Goal: Information Seeking & Learning: Learn about a topic

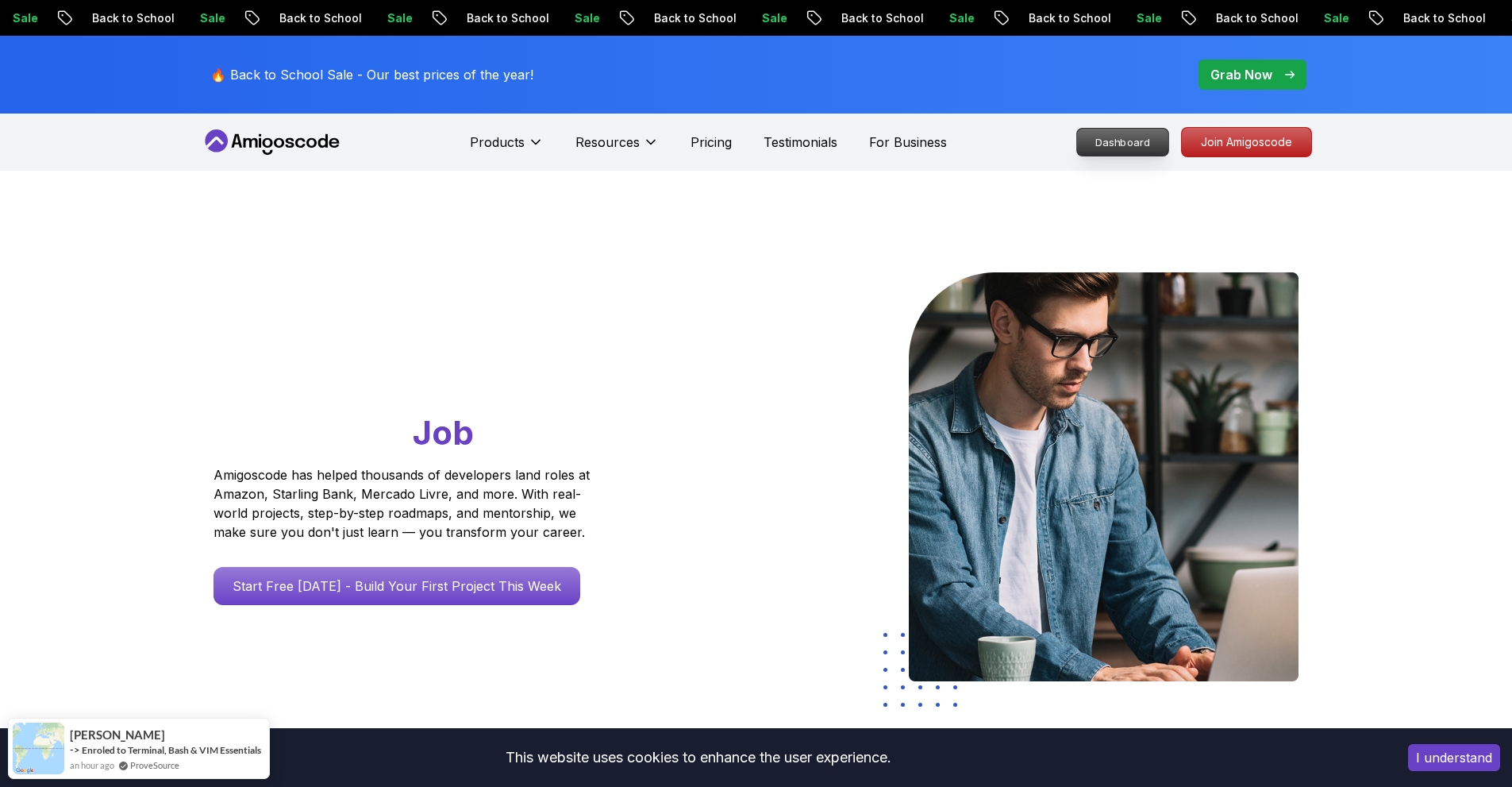
click at [1121, 135] on p "Dashboard" at bounding box center [1123, 142] width 91 height 27
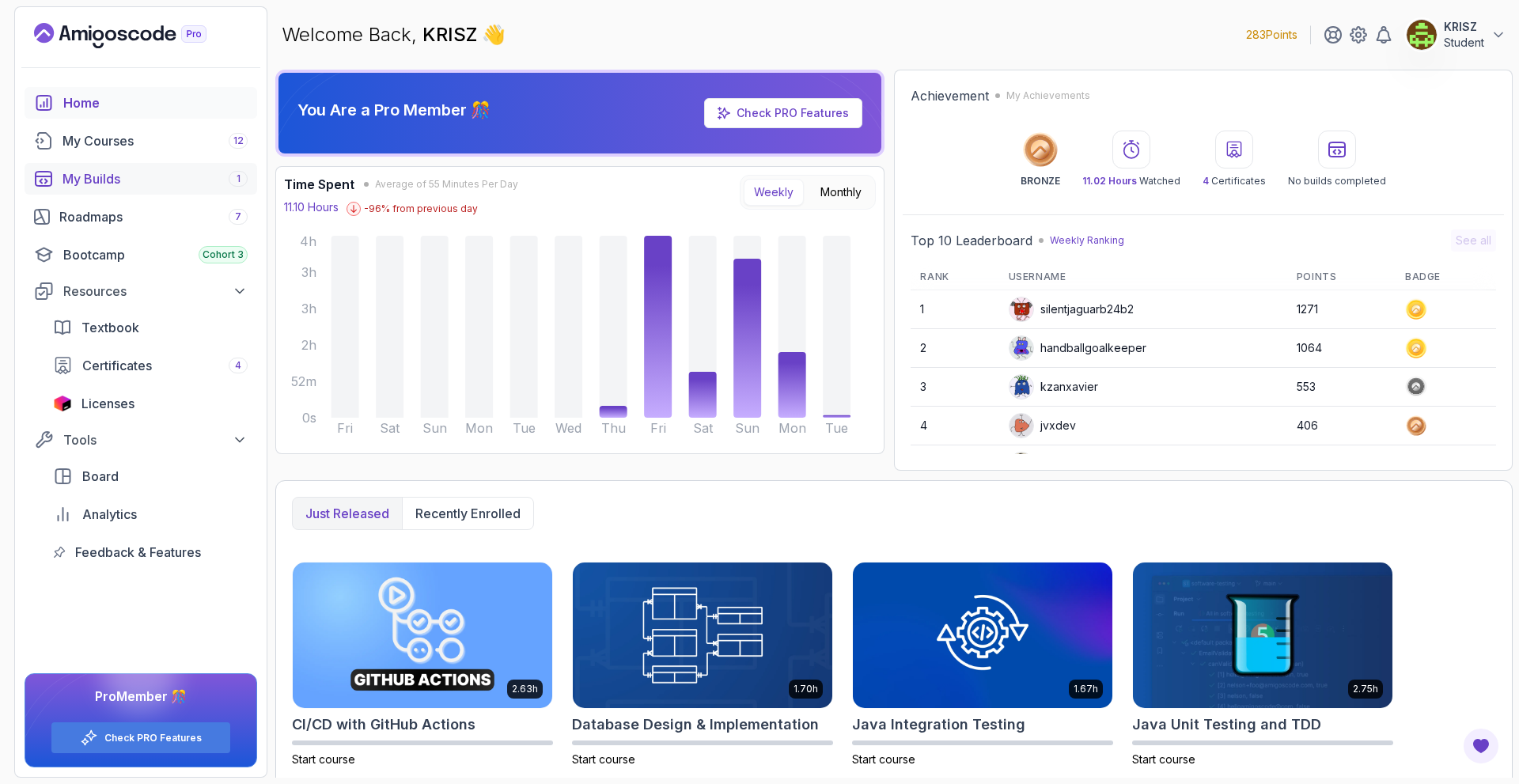
click at [176, 177] on div "My Builds 1" at bounding box center [154, 179] width 185 height 19
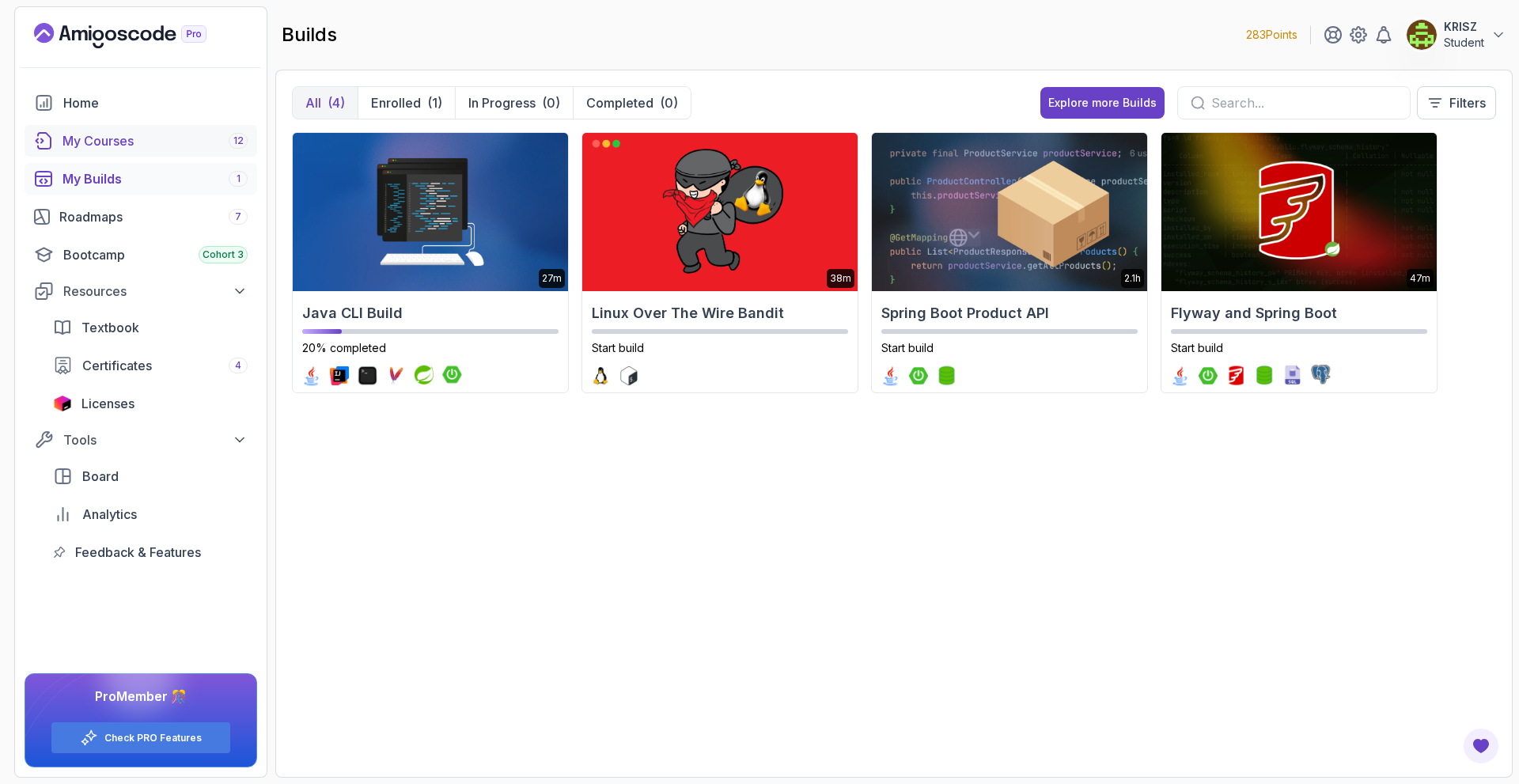
click at [181, 146] on div "My Courses 12" at bounding box center [154, 141] width 185 height 19
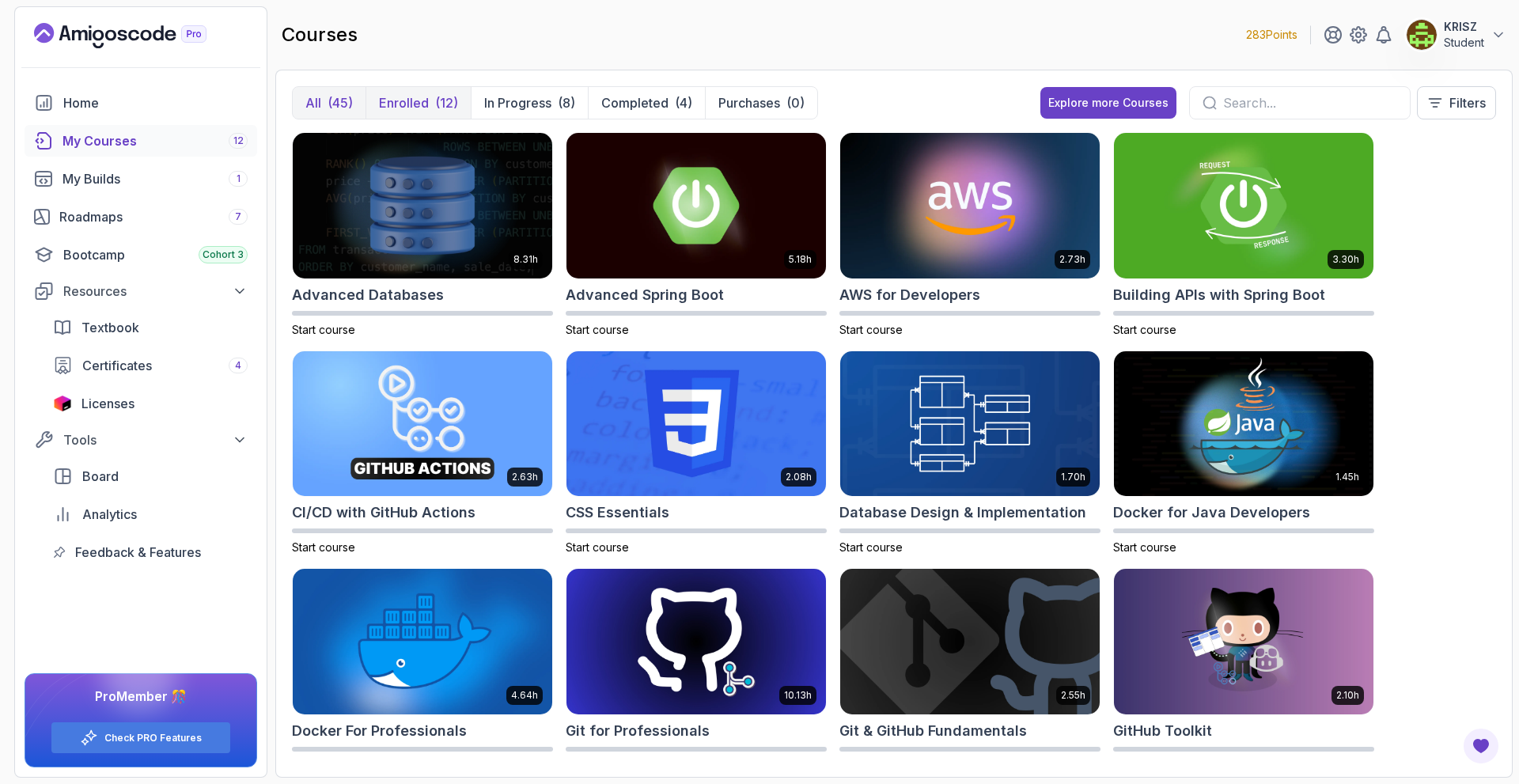
click at [460, 106] on button "Enrolled (12)" at bounding box center [418, 102] width 105 height 32
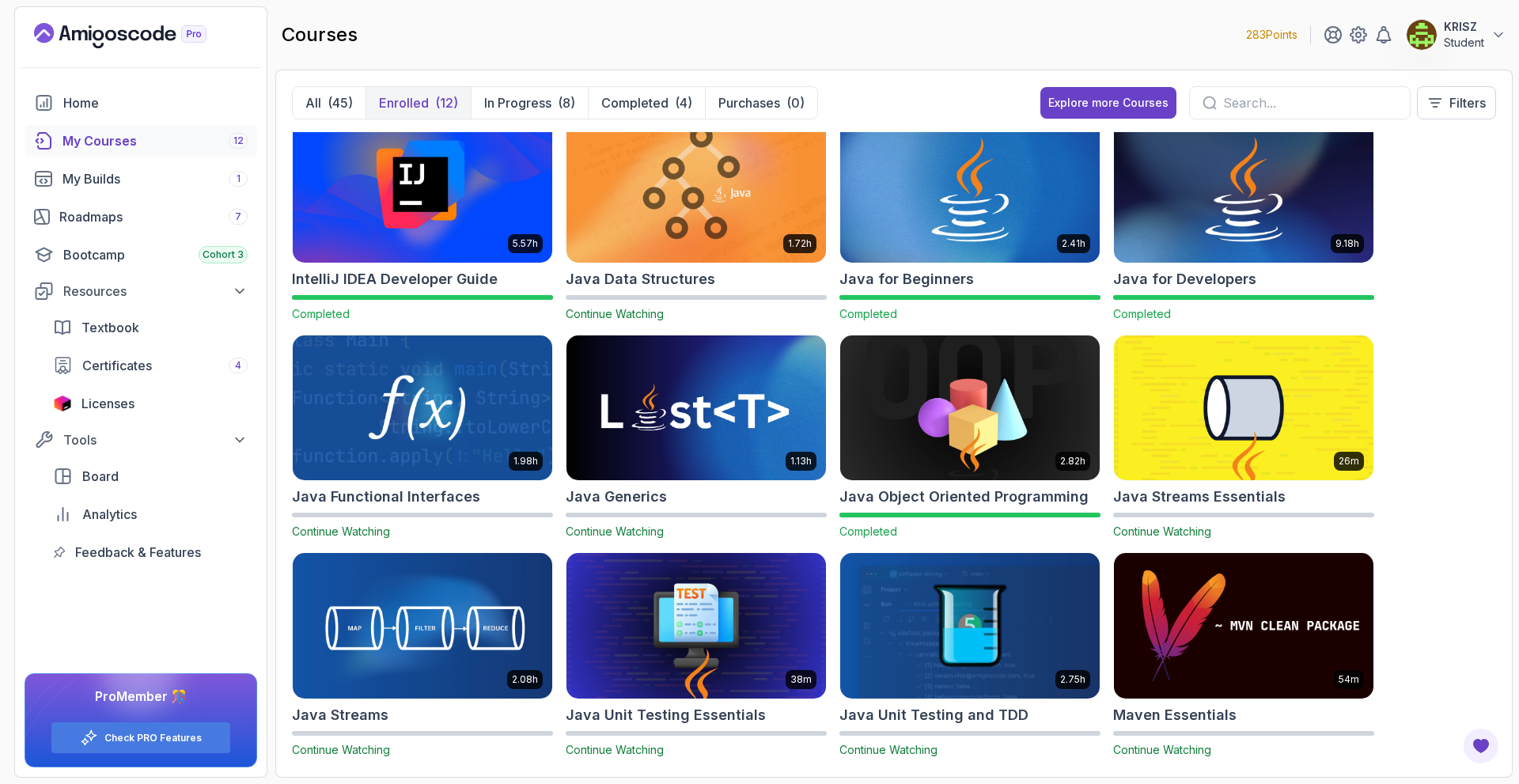
scroll to position [32, 0]
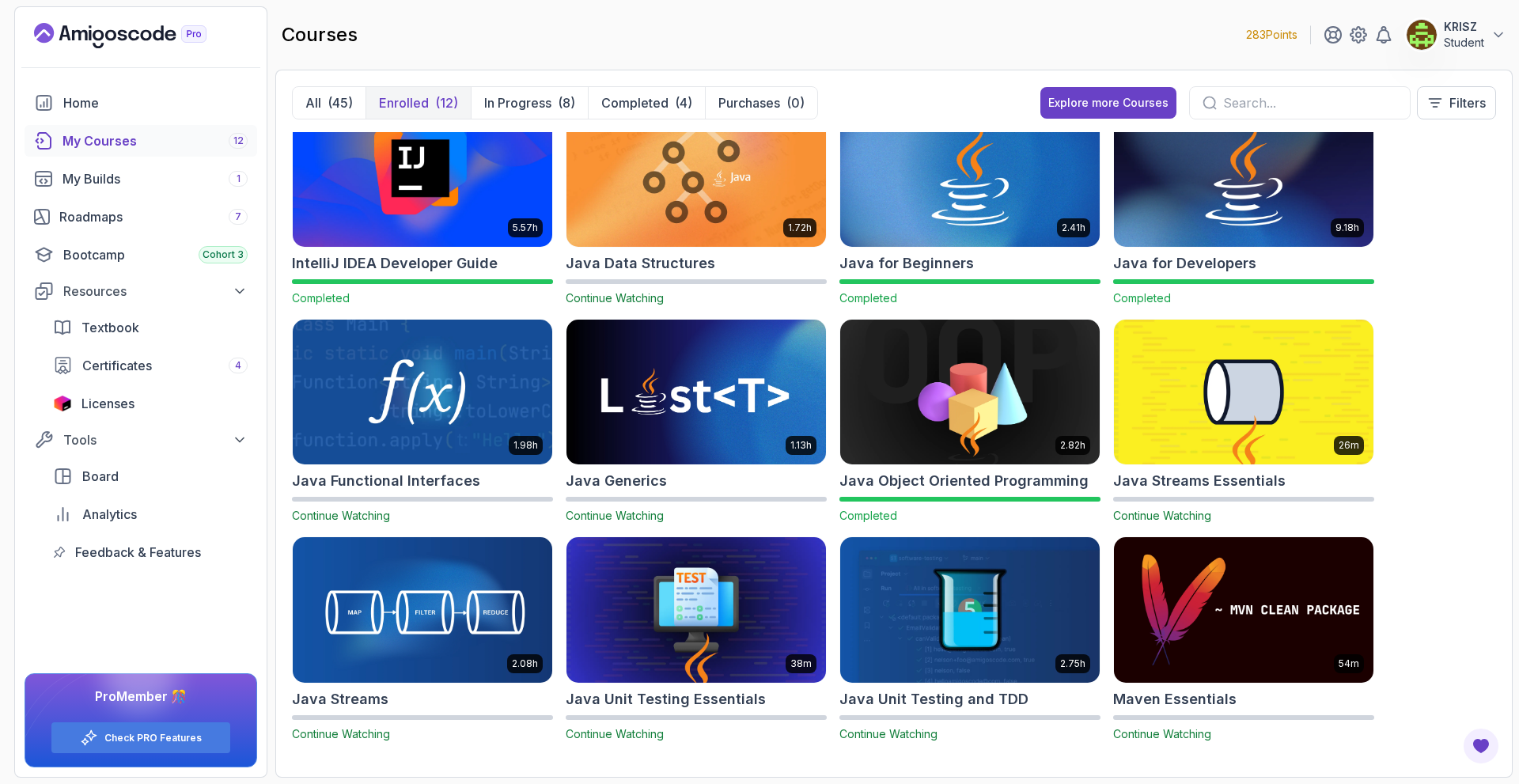
click at [463, 215] on img at bounding box center [422, 173] width 273 height 152
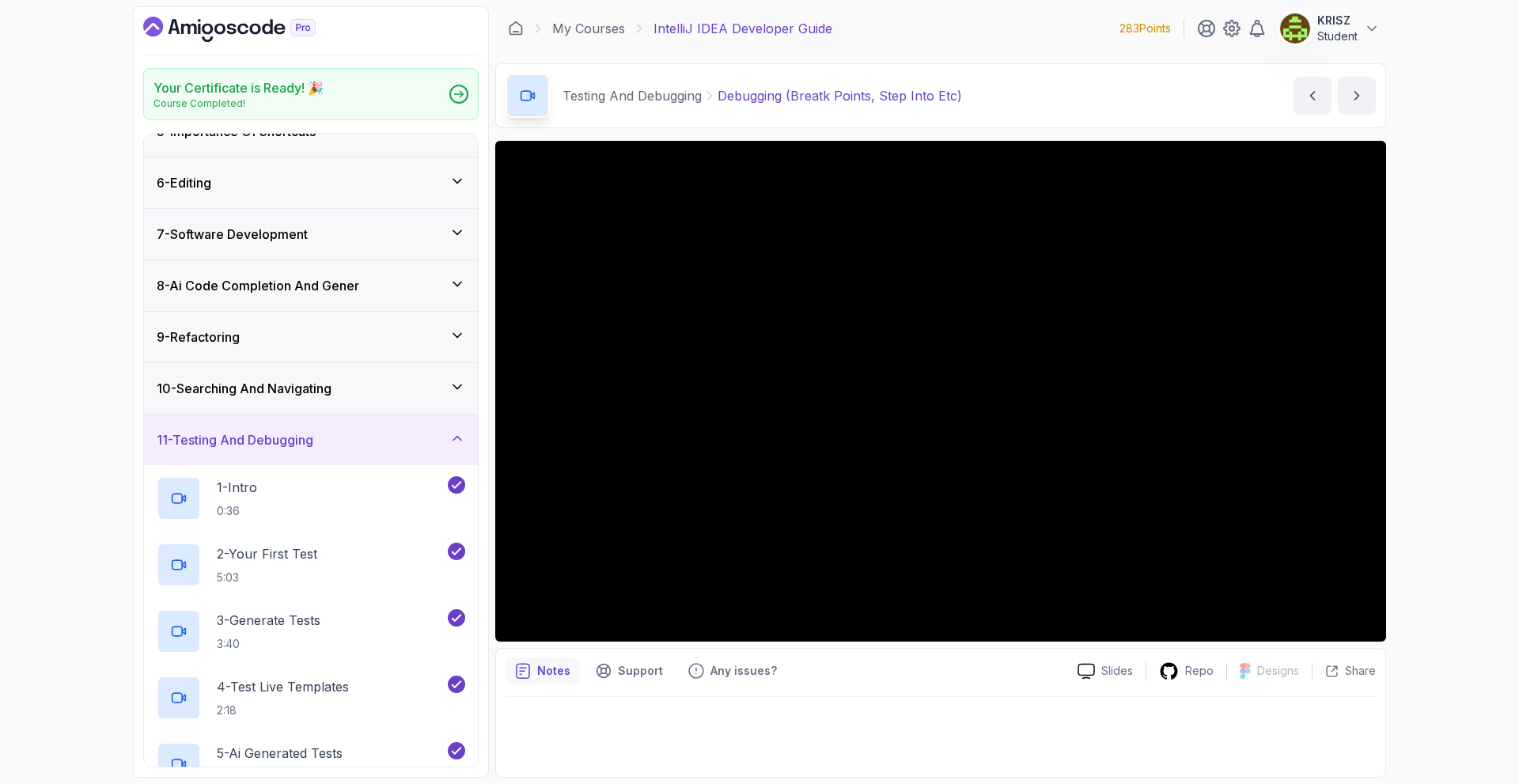
scroll to position [237, 0]
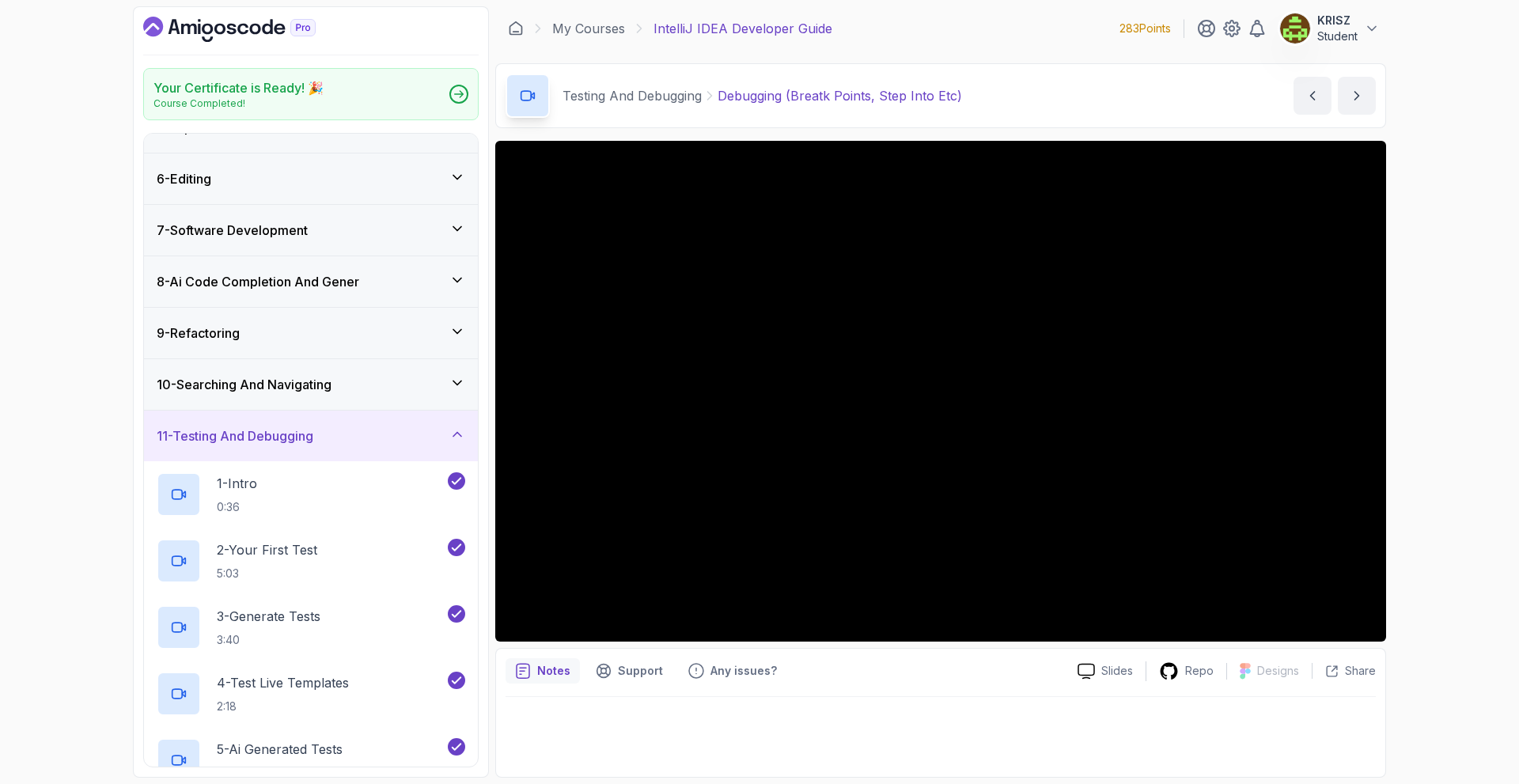
click at [356, 448] on div "11 - Testing And Debugging" at bounding box center [310, 436] width 334 height 51
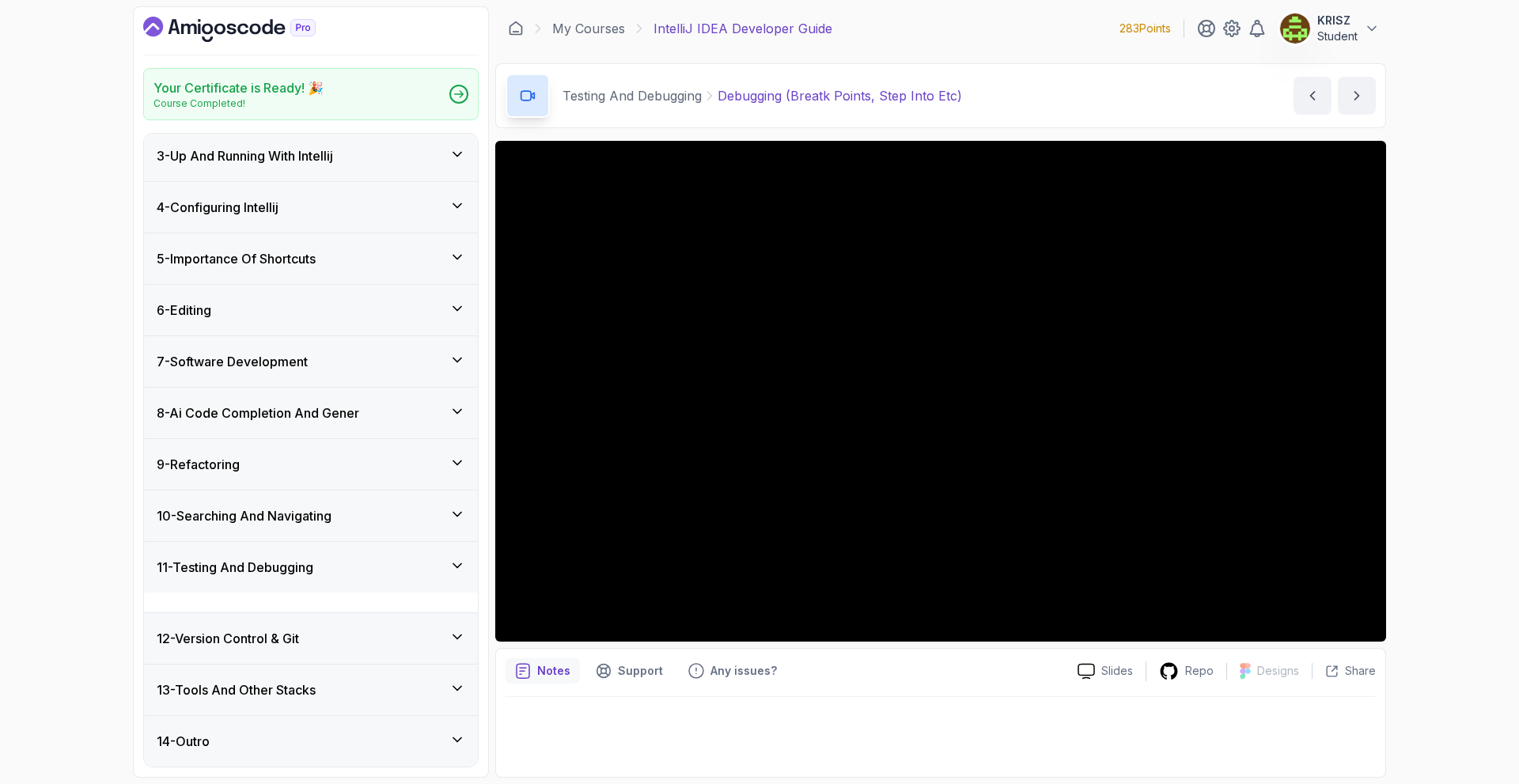
scroll to position [86, 0]
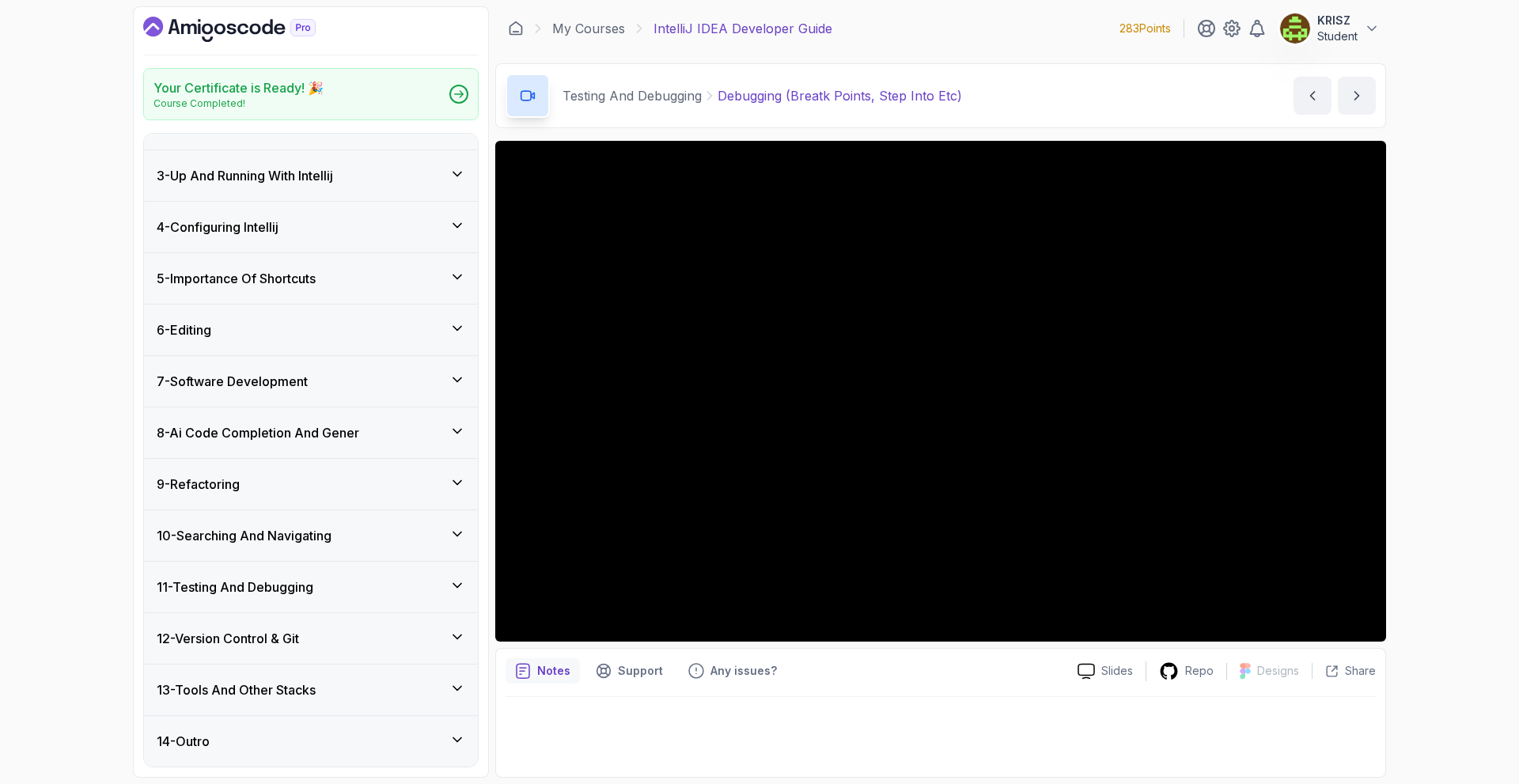
click at [320, 432] on h3 "8 - Ai Code Completion And Gener" at bounding box center [258, 433] width 202 height 19
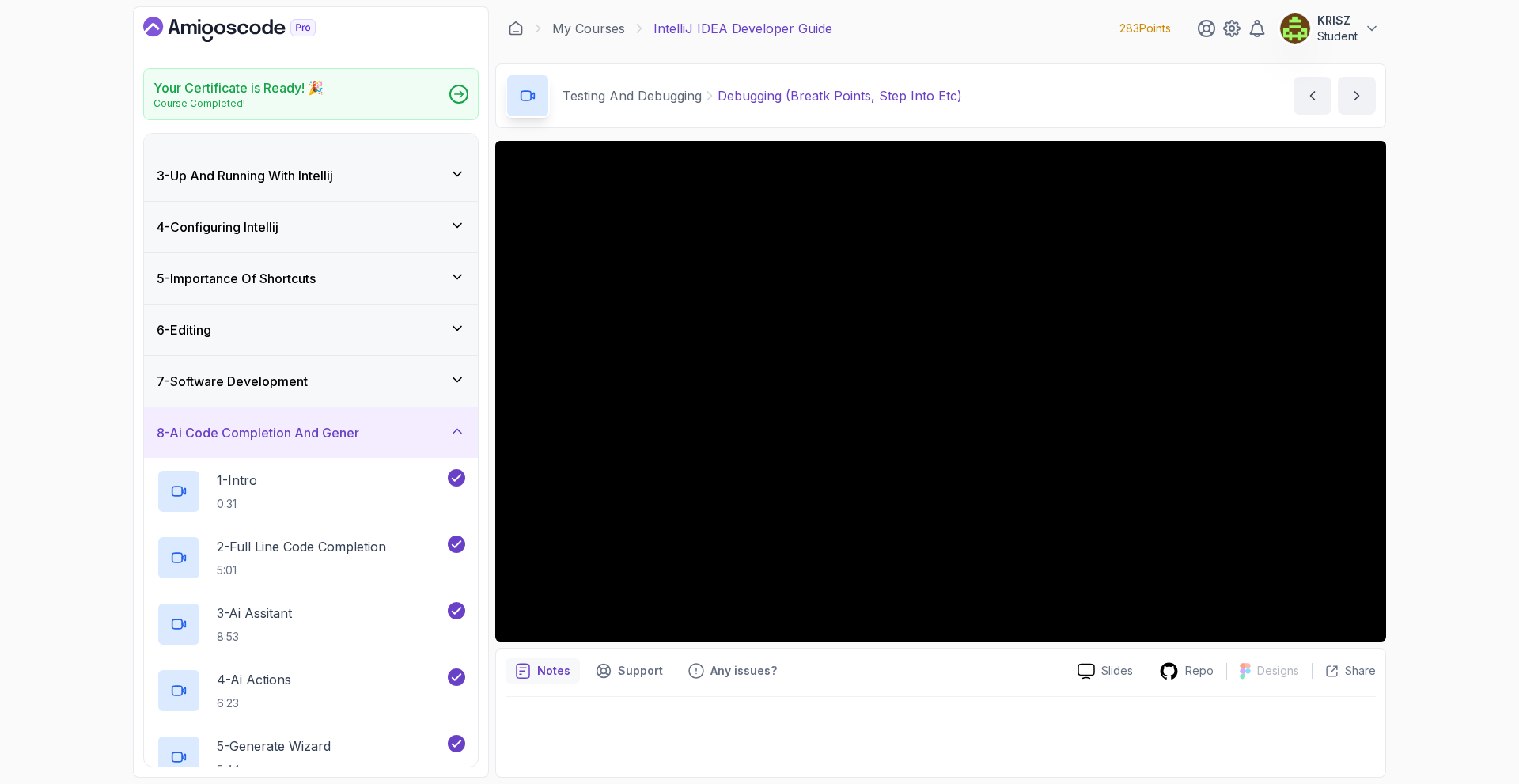
click at [320, 432] on h3 "8 - Ai Code Completion And Gener" at bounding box center [258, 433] width 202 height 19
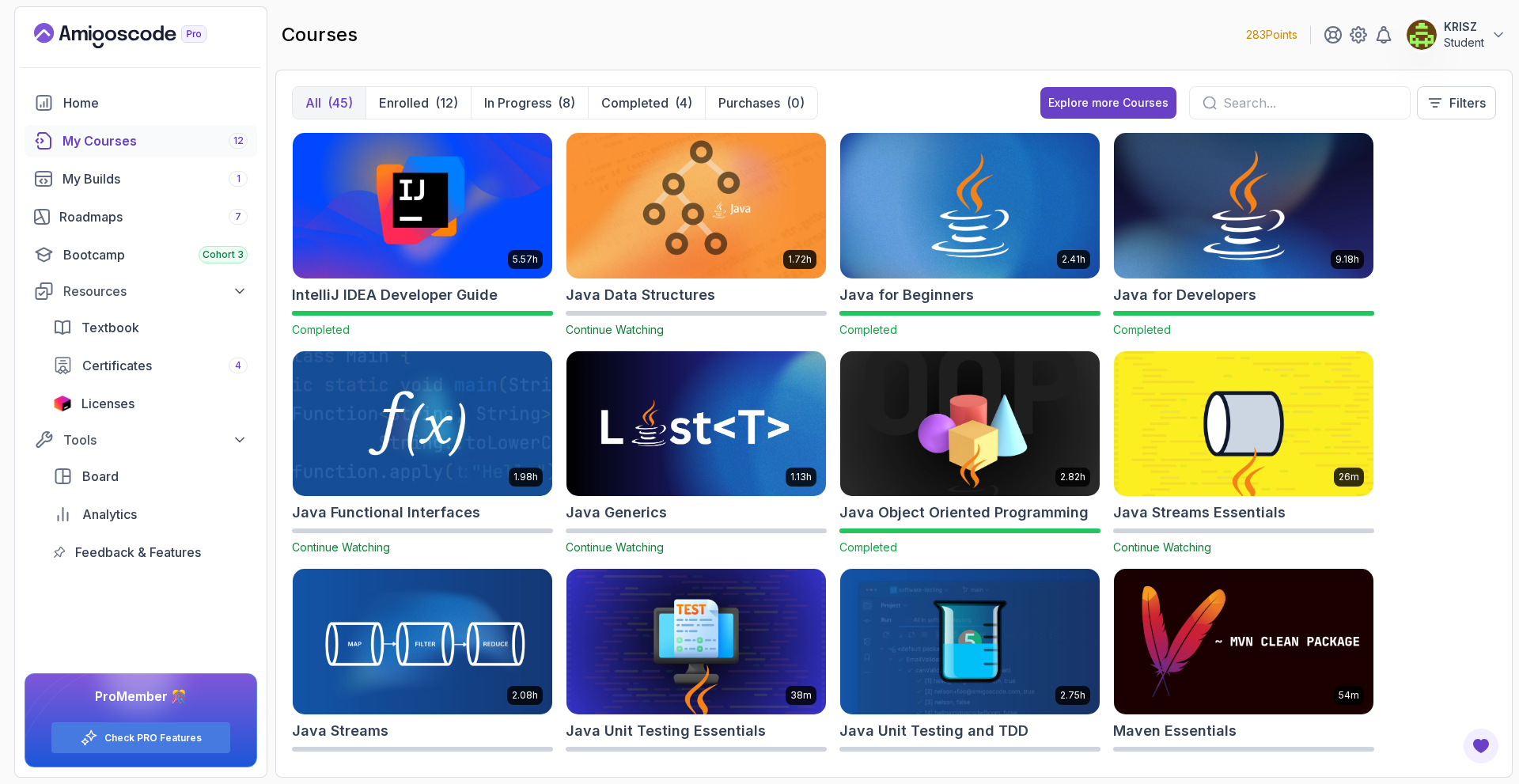
click at [1204, 256] on img at bounding box center [1244, 205] width 273 height 152
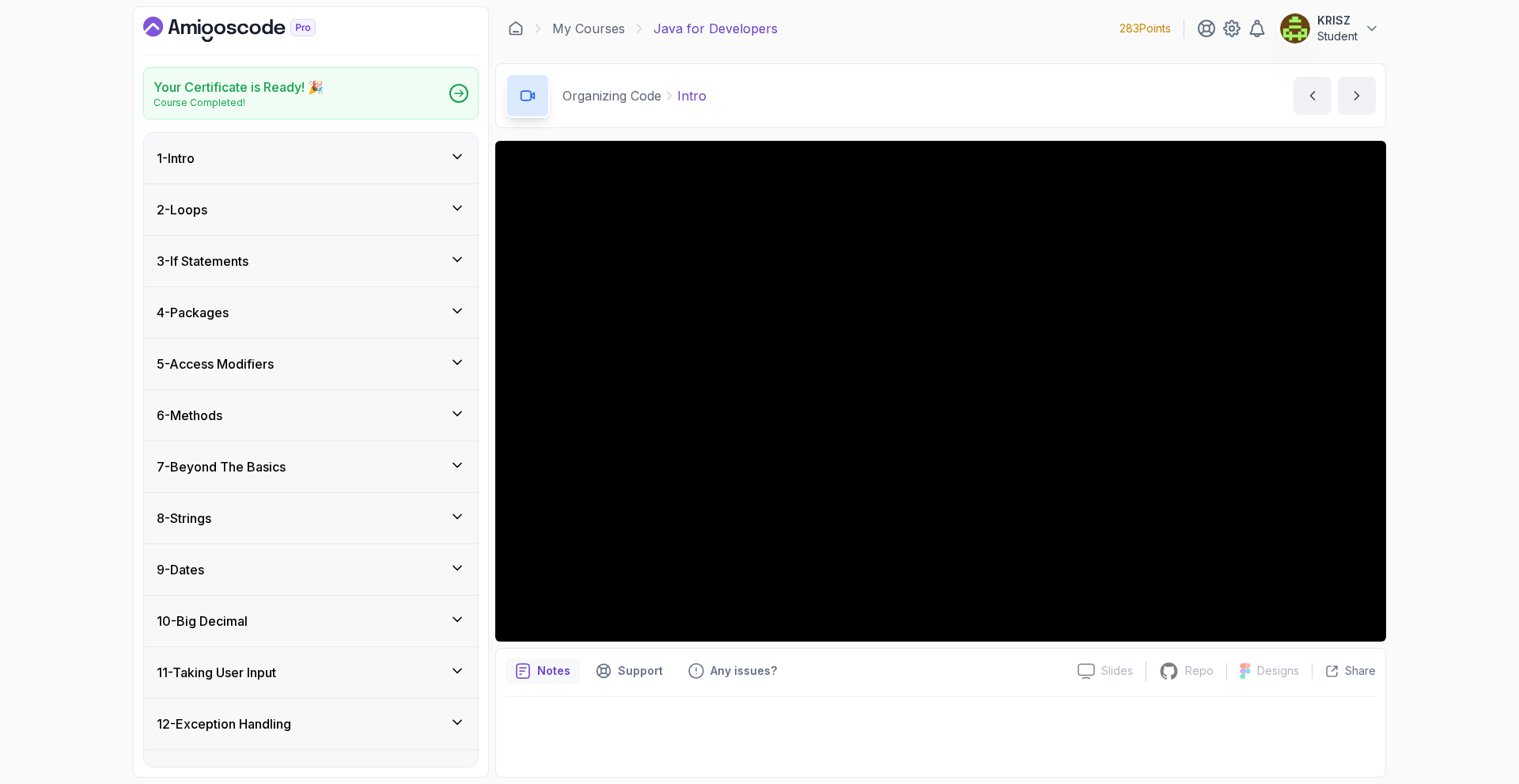
click at [407, 416] on div "6 - Methods" at bounding box center [311, 415] width 309 height 19
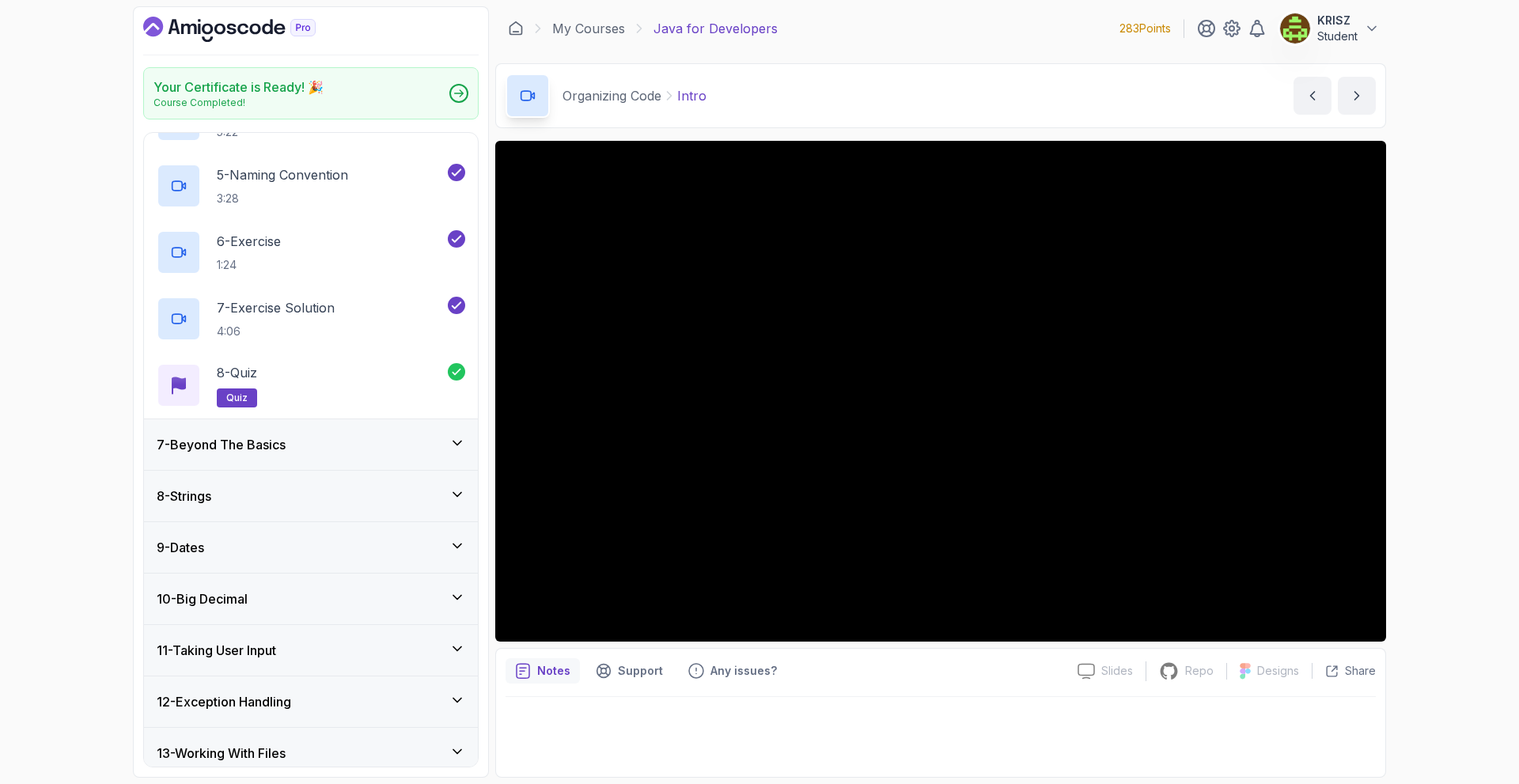
click at [360, 451] on div "7 - Beyond The Basics" at bounding box center [311, 445] width 309 height 19
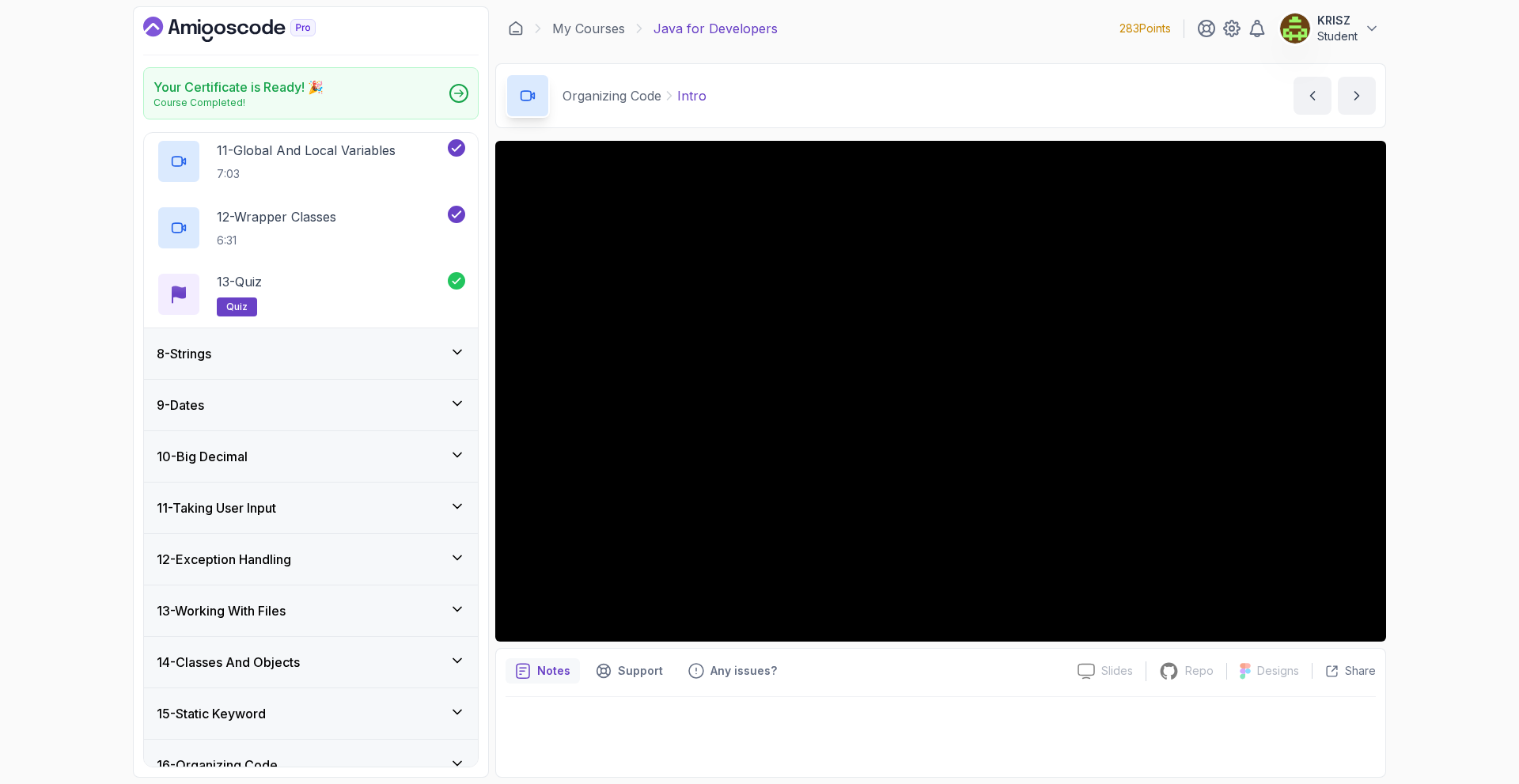
scroll to position [1134, 0]
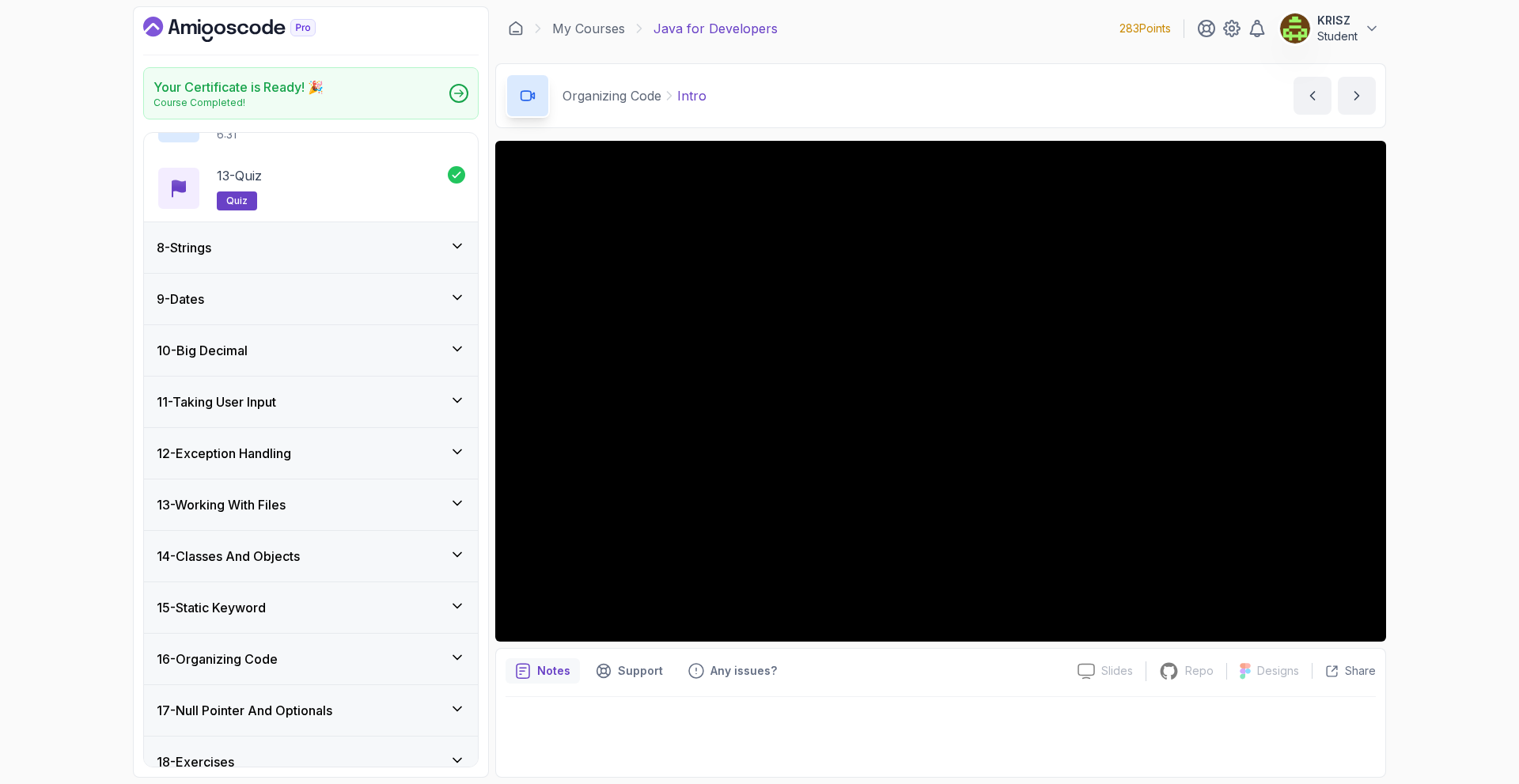
click at [322, 558] on div "14 - Classes And Objects" at bounding box center [311, 556] width 309 height 19
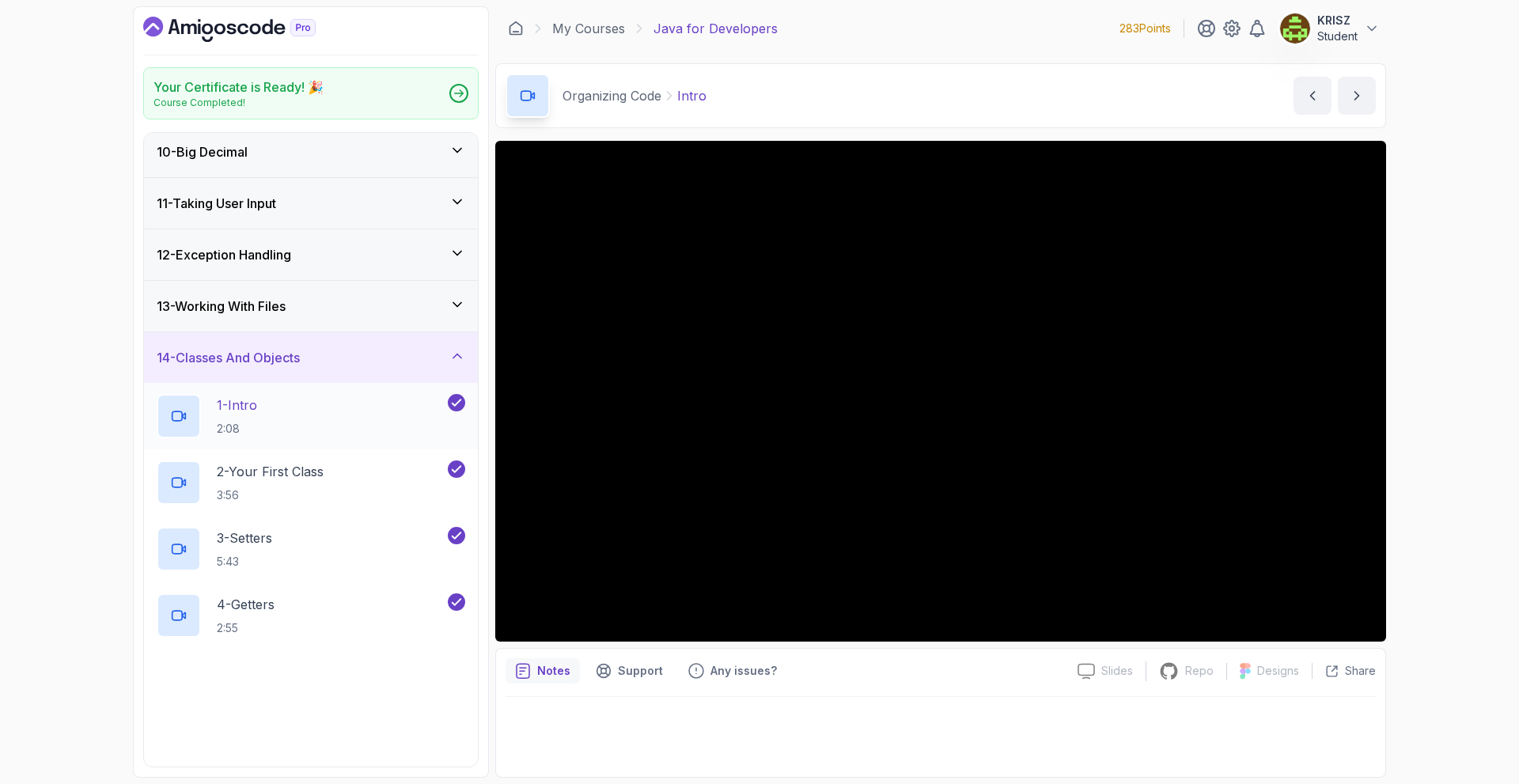
scroll to position [501, 0]
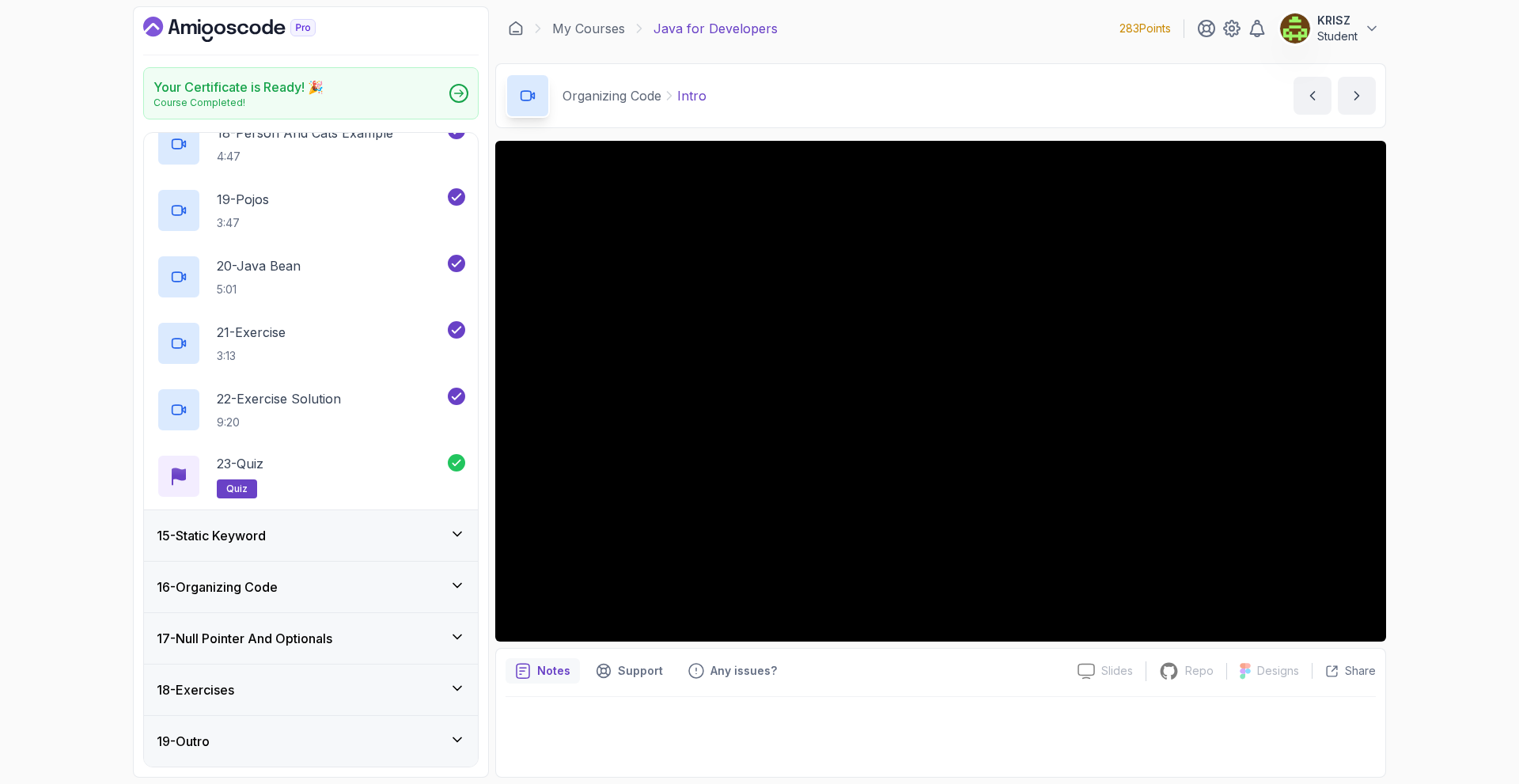
click at [318, 539] on div "15 - Static Keyword" at bounding box center [311, 535] width 309 height 19
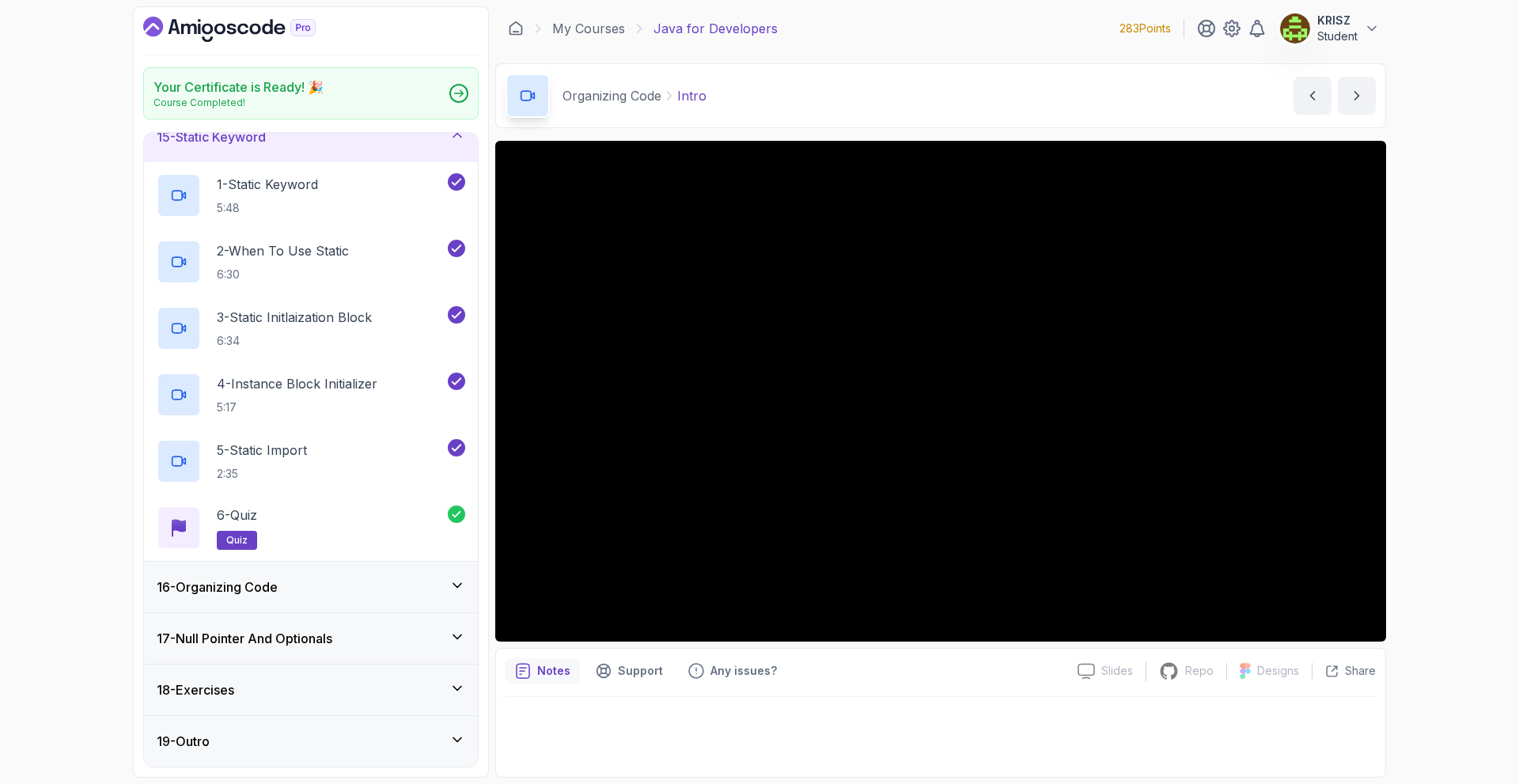
click at [311, 580] on div "16 - Organizing Code" at bounding box center [311, 587] width 309 height 19
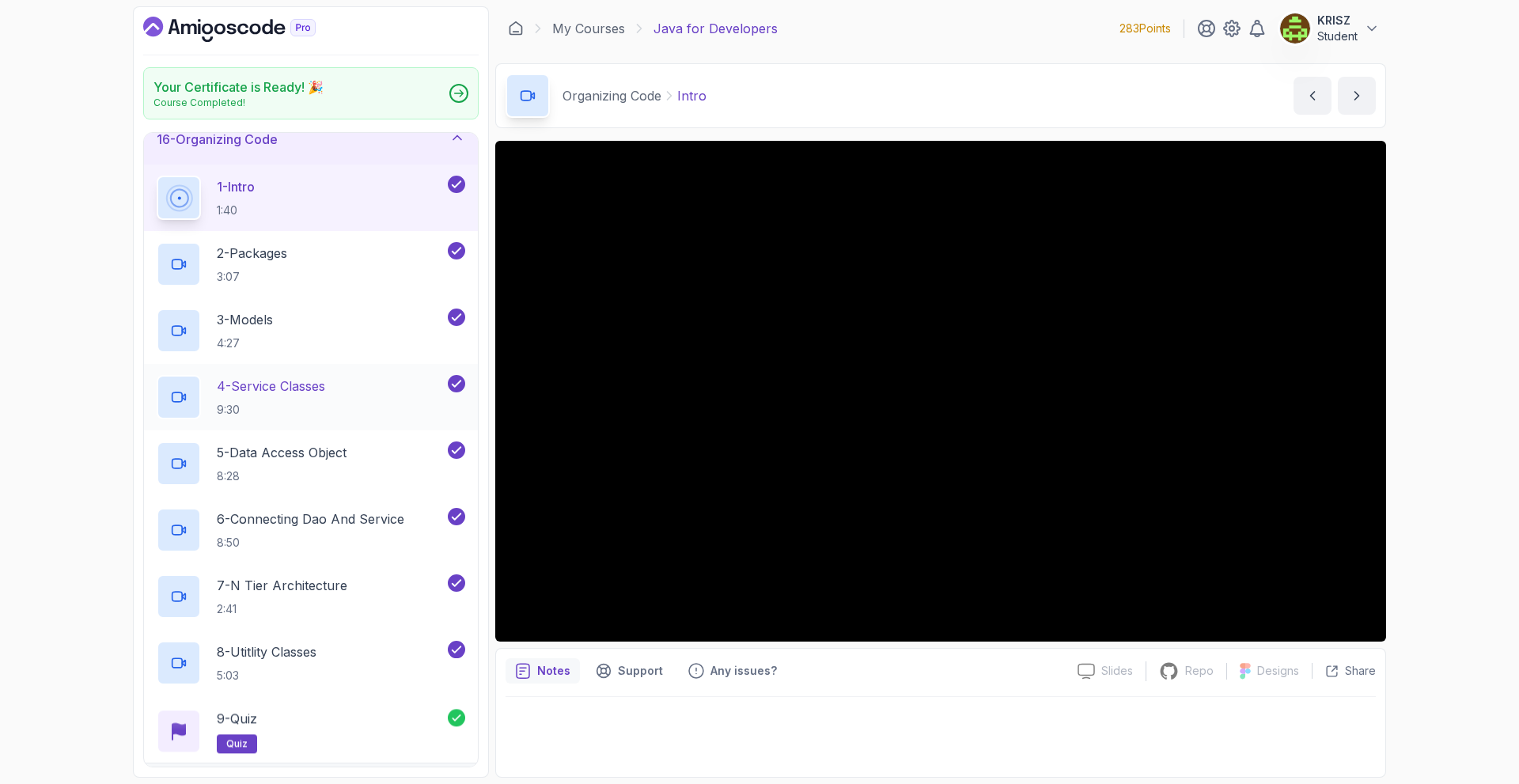
scroll to position [741, 0]
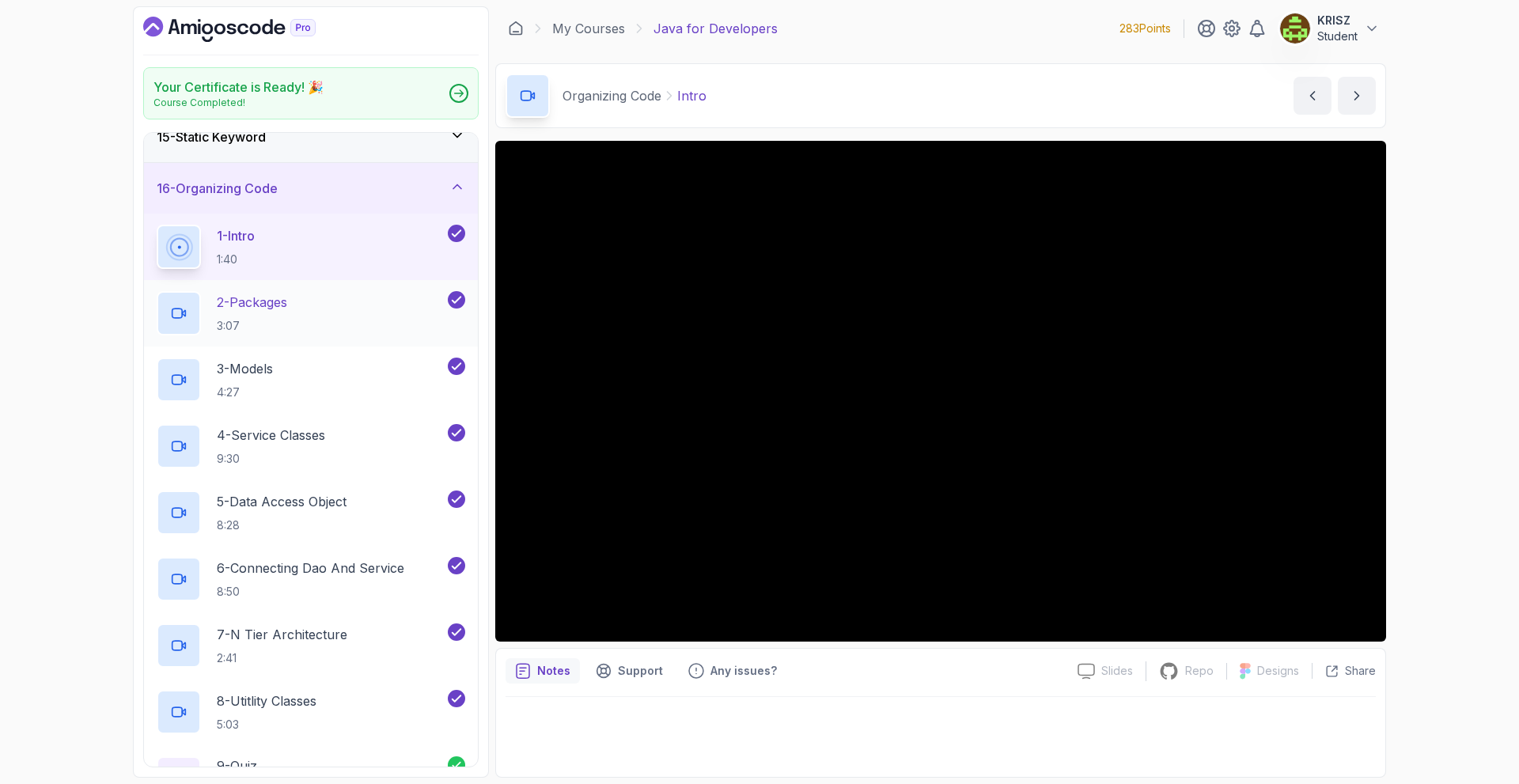
click at [334, 321] on div "2 - Packages 3:07" at bounding box center [301, 313] width 288 height 45
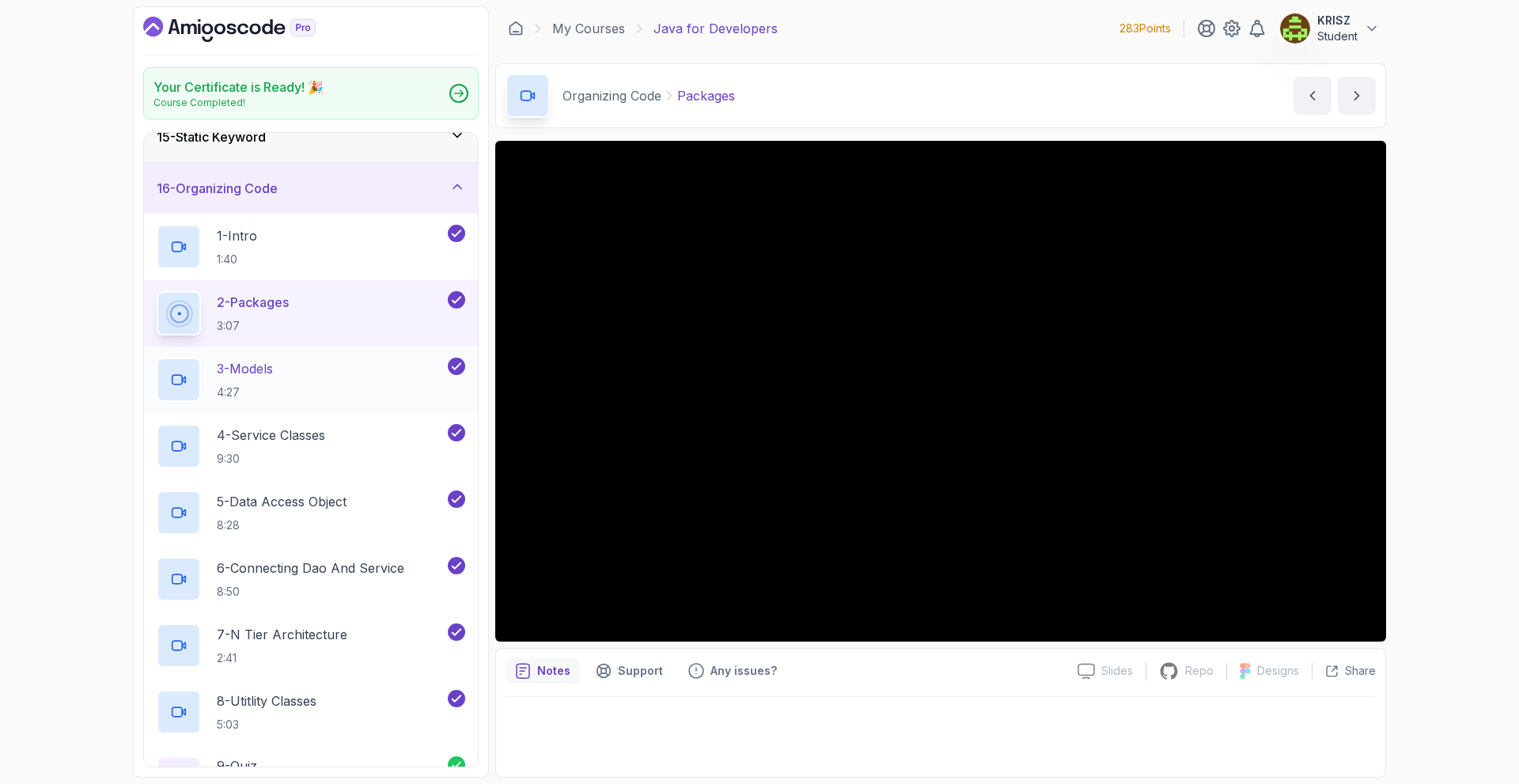
click at [330, 375] on div "3 - Models 4:27" at bounding box center [301, 379] width 288 height 45
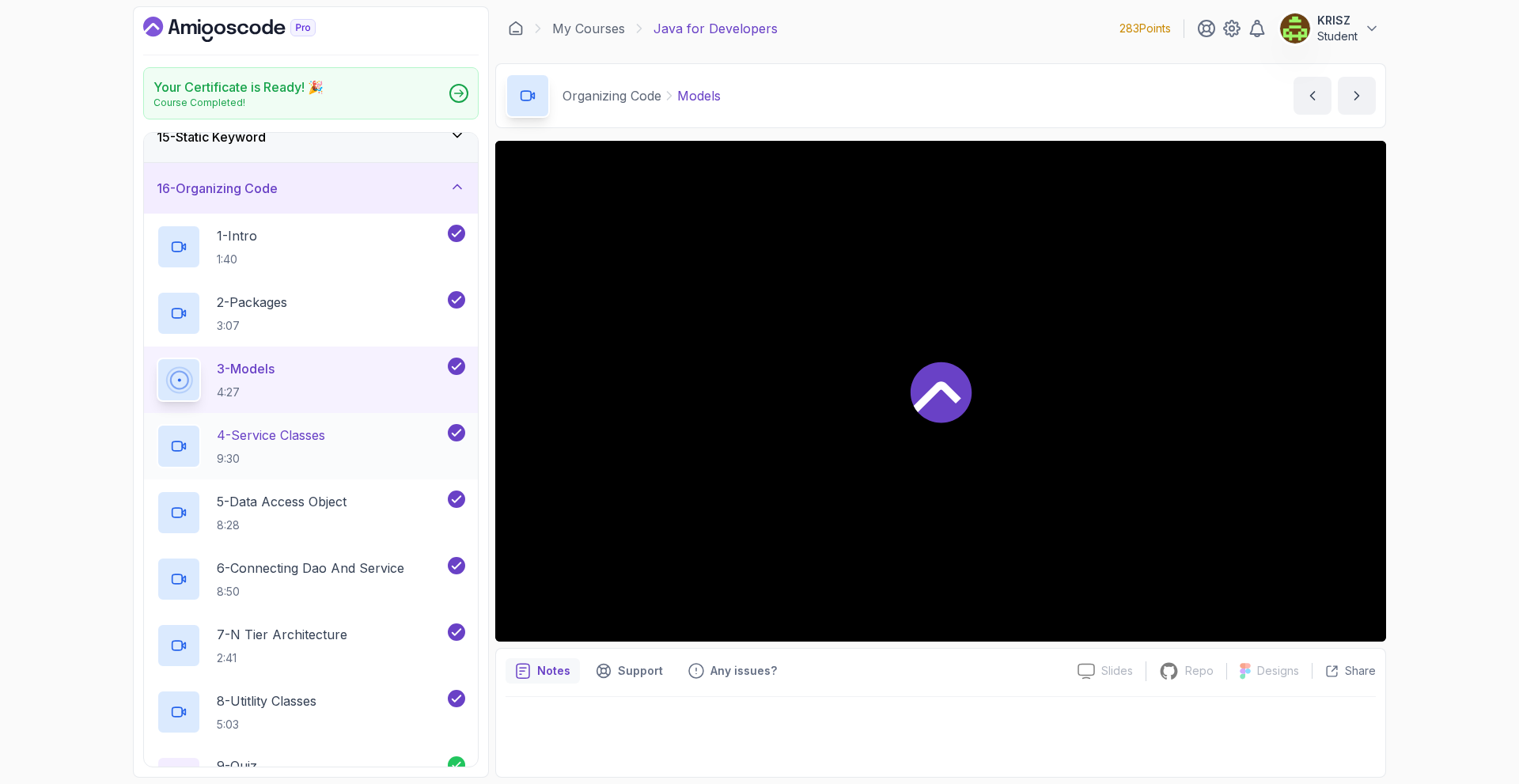
click at [322, 441] on p "4 - Service Classes" at bounding box center [271, 435] width 109 height 19
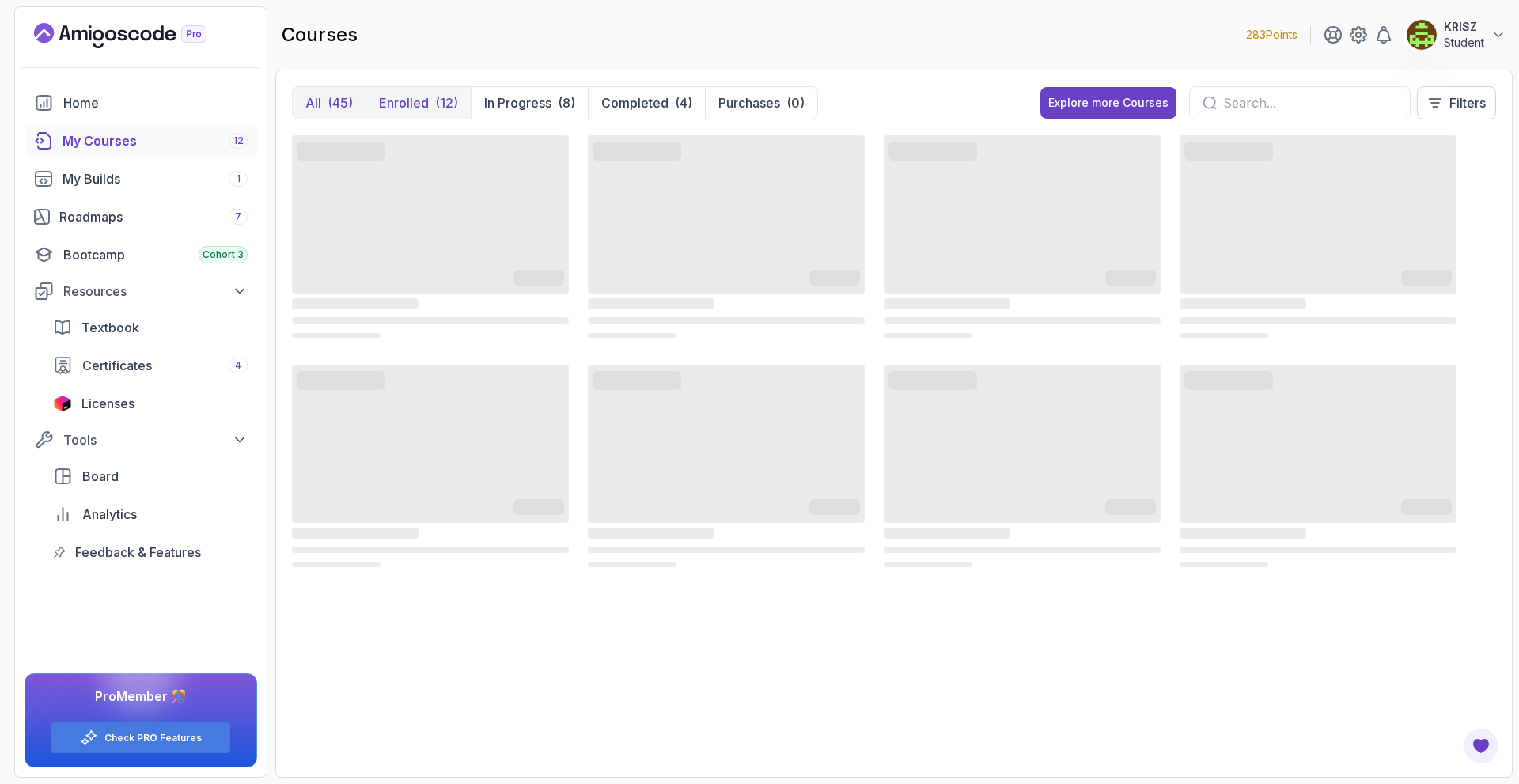
click at [445, 100] on div "(12)" at bounding box center [447, 103] width 23 height 19
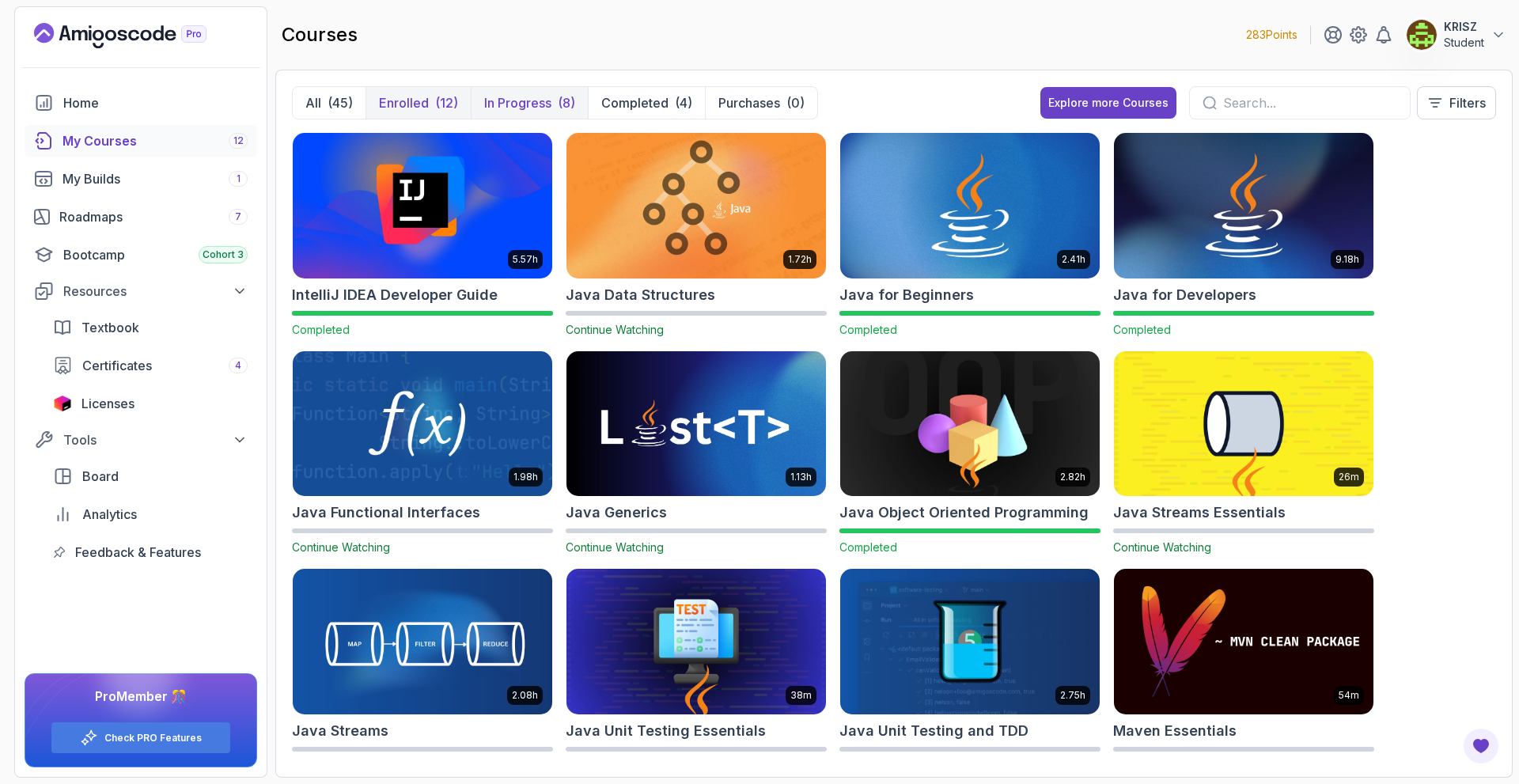
click at [536, 98] on p "In Progress" at bounding box center [517, 103] width 67 height 19
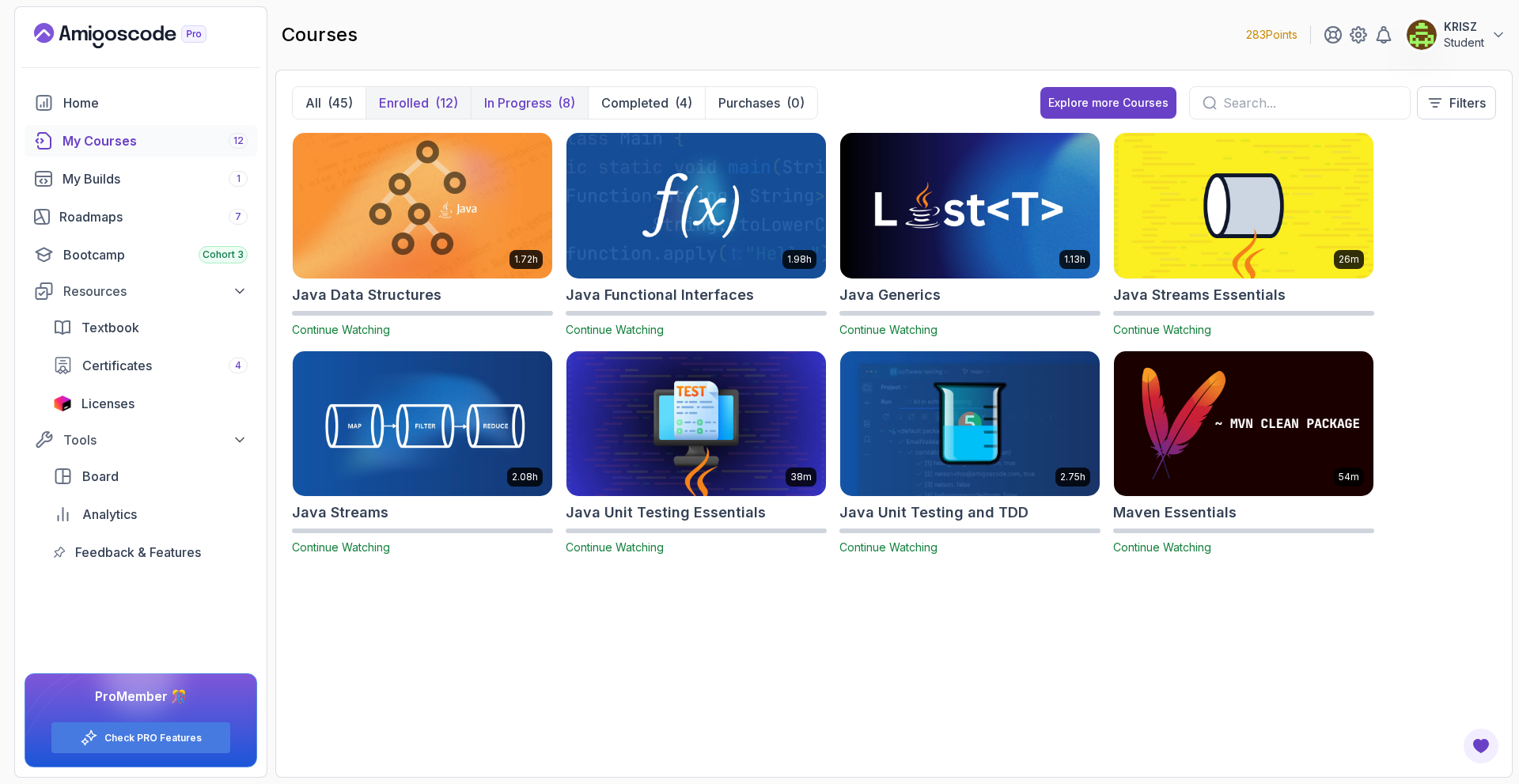
click at [445, 99] on div "(12)" at bounding box center [447, 103] width 23 height 19
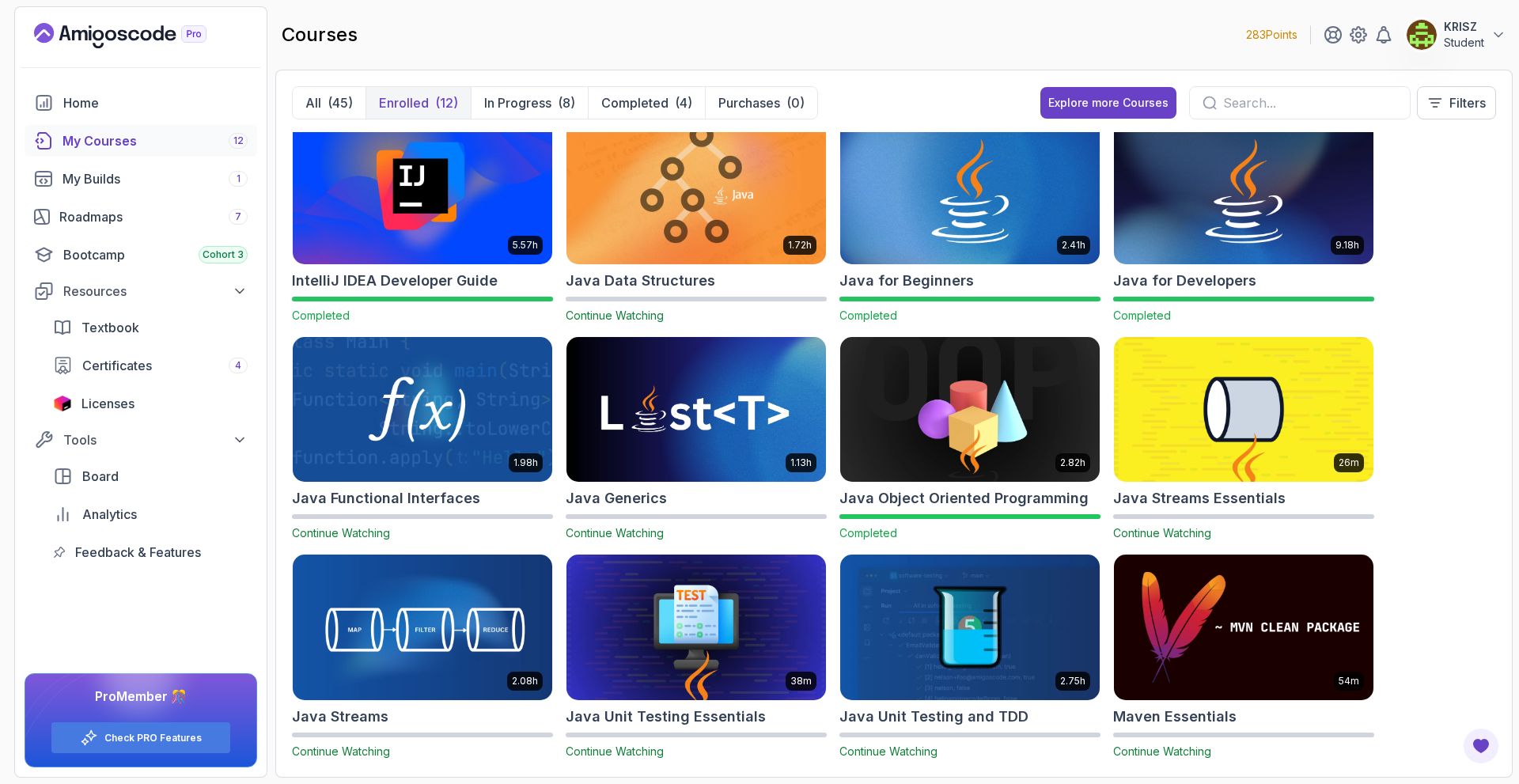
scroll to position [32, 0]
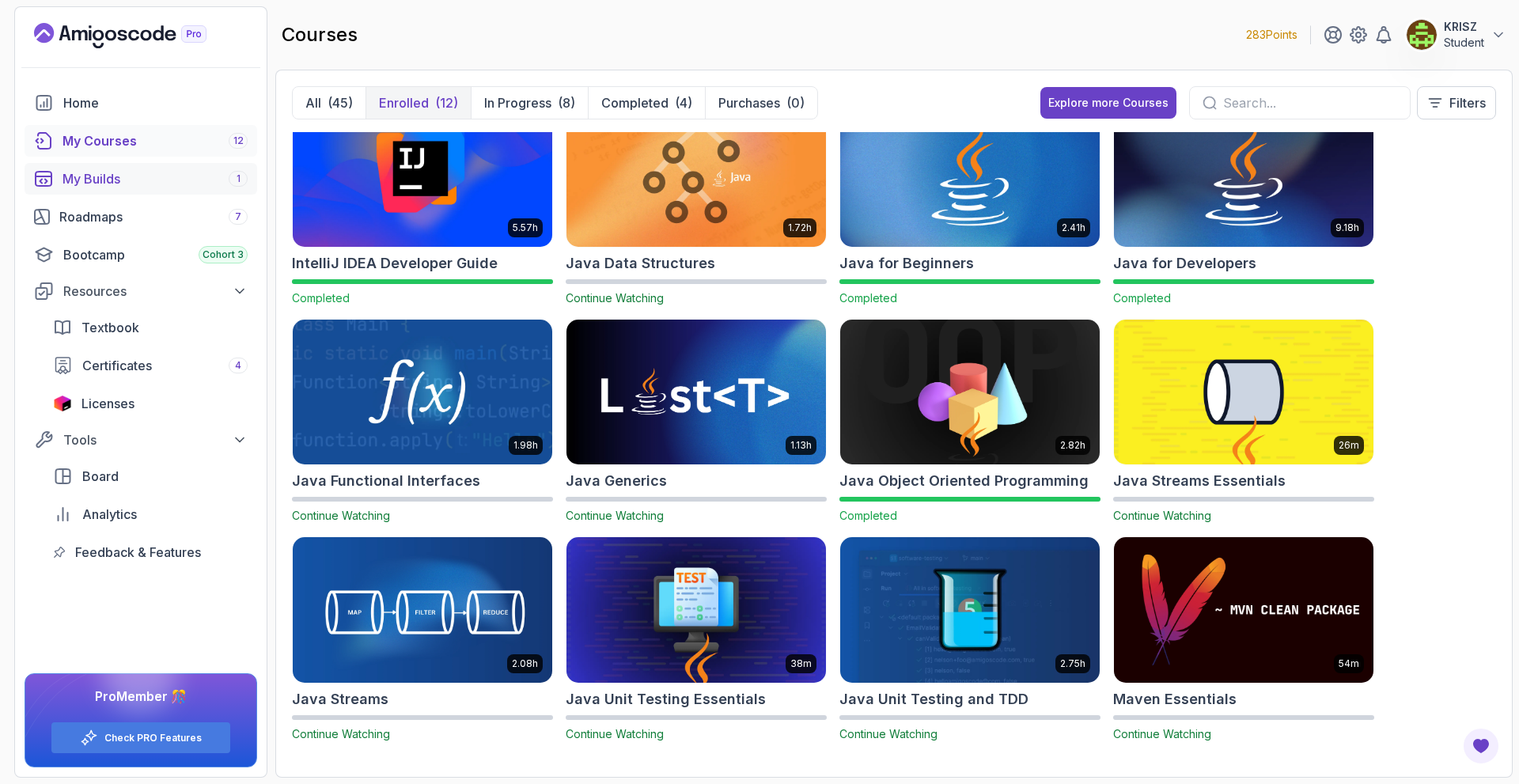
click at [190, 174] on div "My Builds 1" at bounding box center [154, 179] width 185 height 19
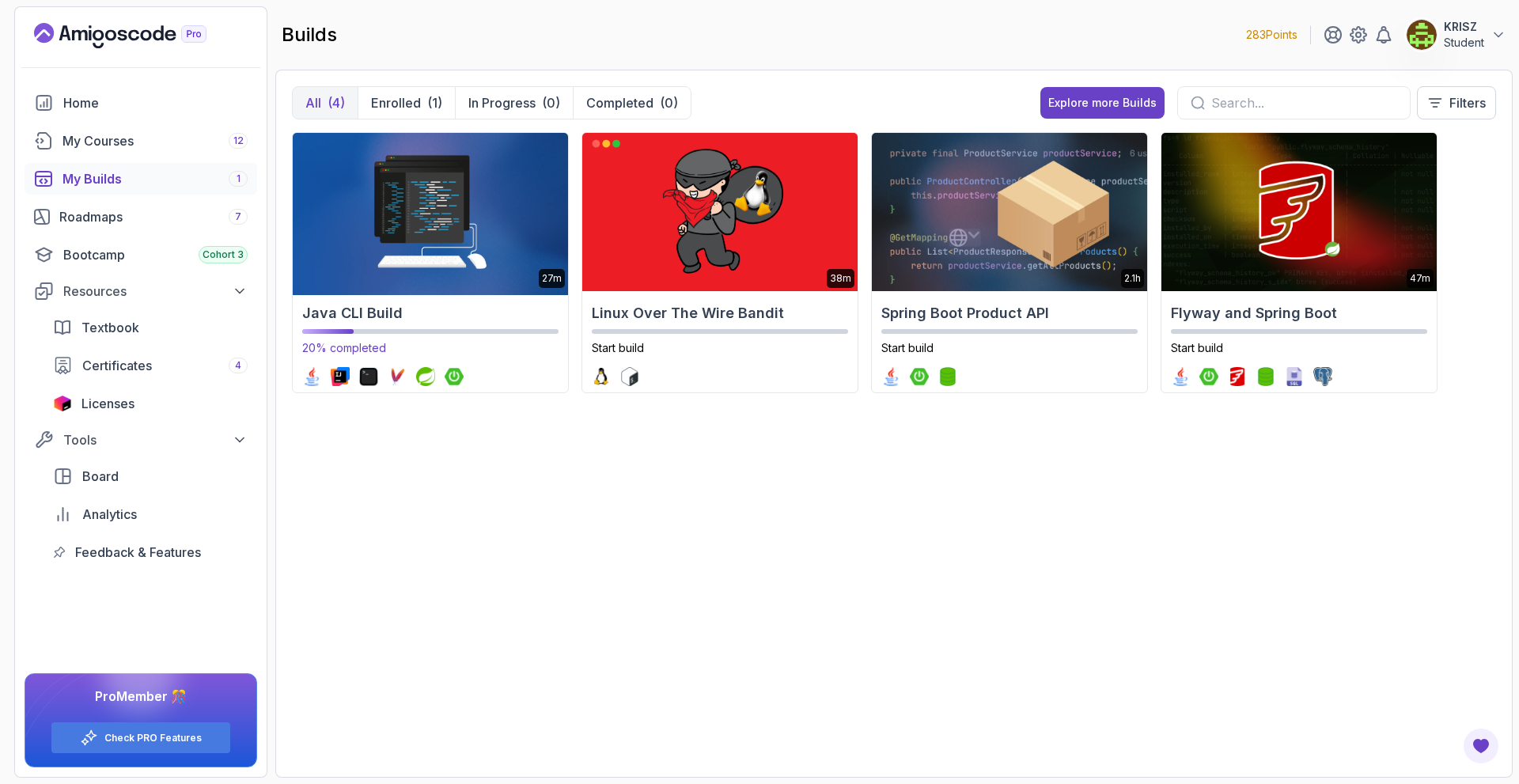
click at [459, 232] on img at bounding box center [430, 212] width 289 height 166
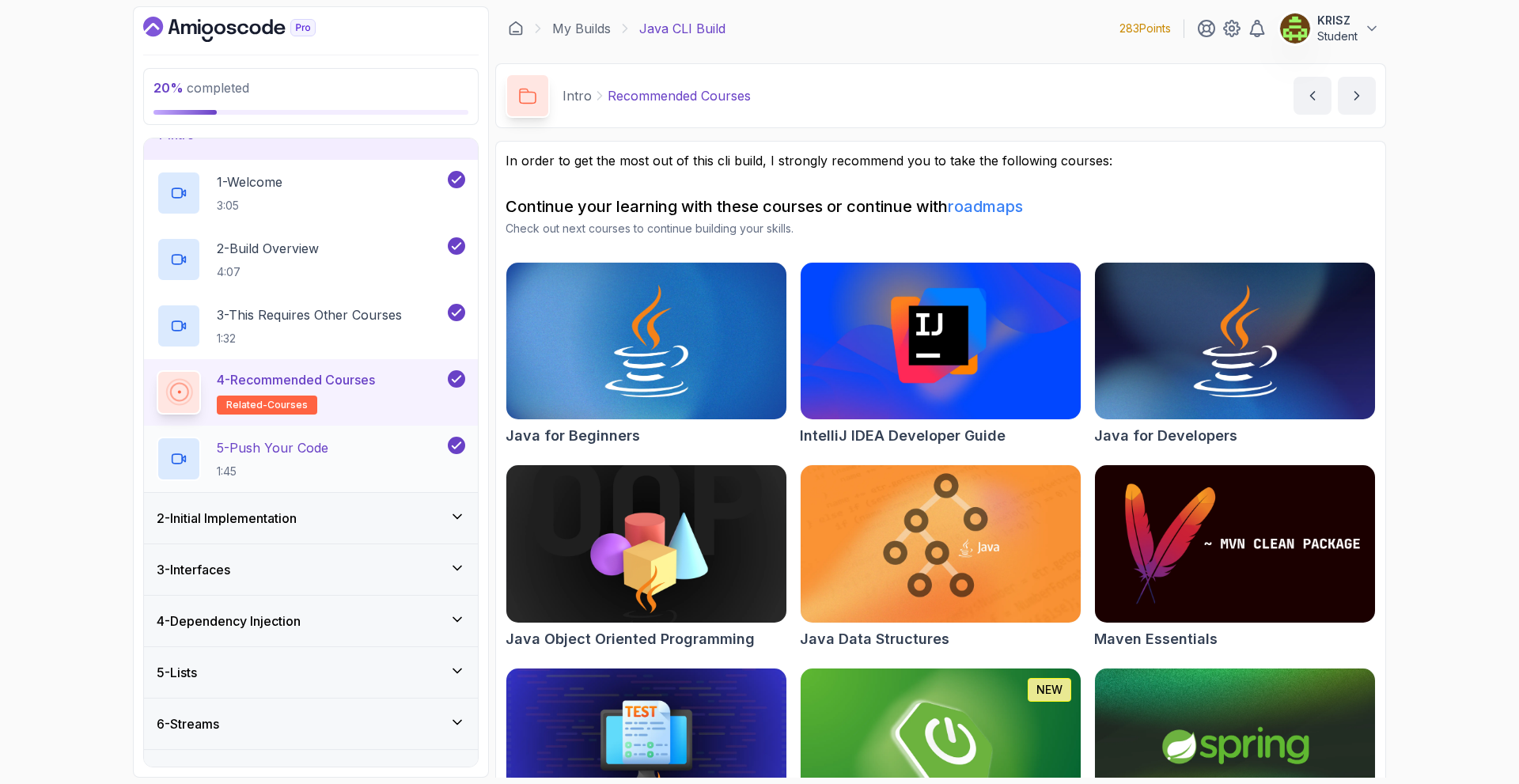
scroll to position [79, 0]
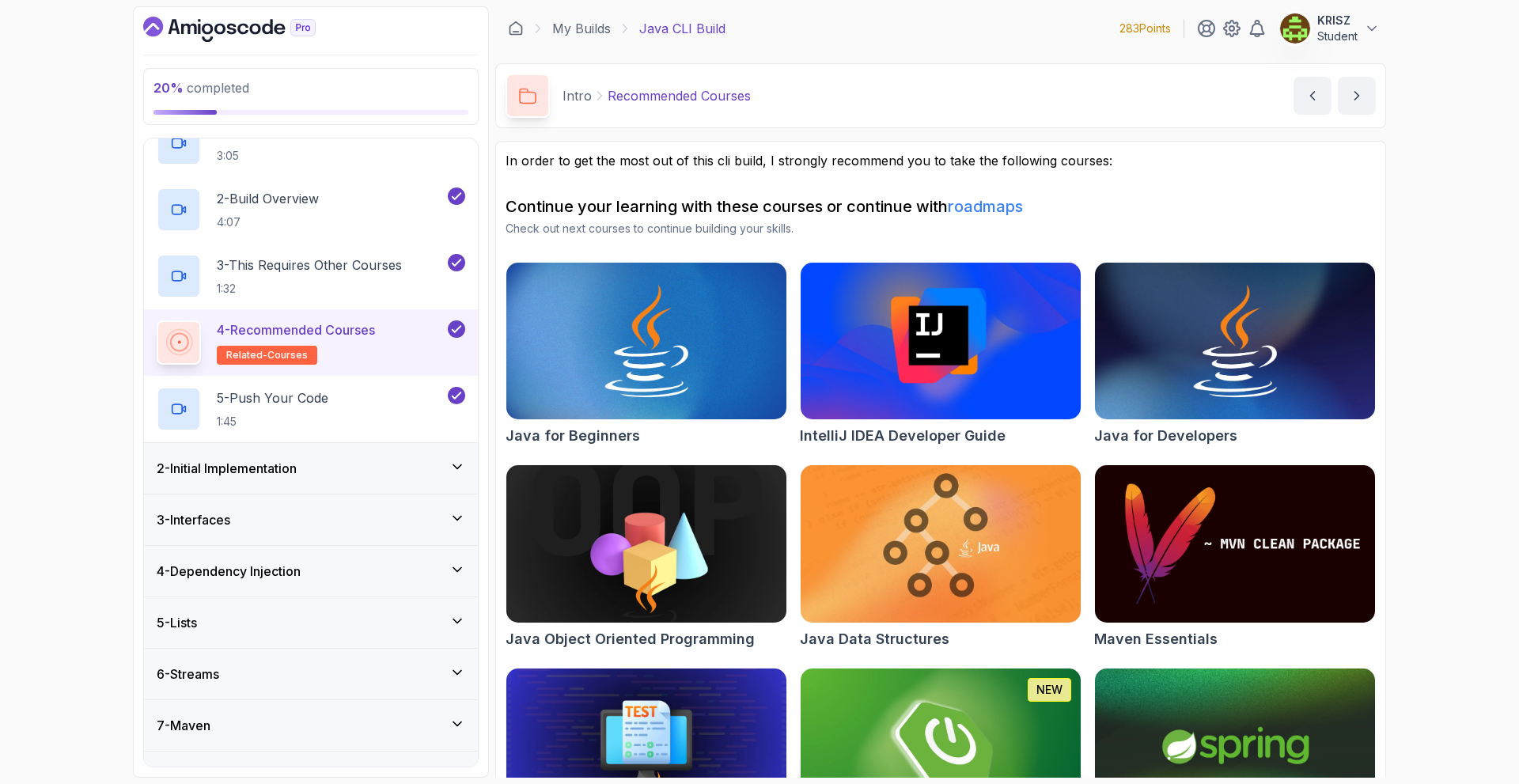
click at [371, 453] on div "2 - Initial Implementation" at bounding box center [310, 469] width 334 height 51
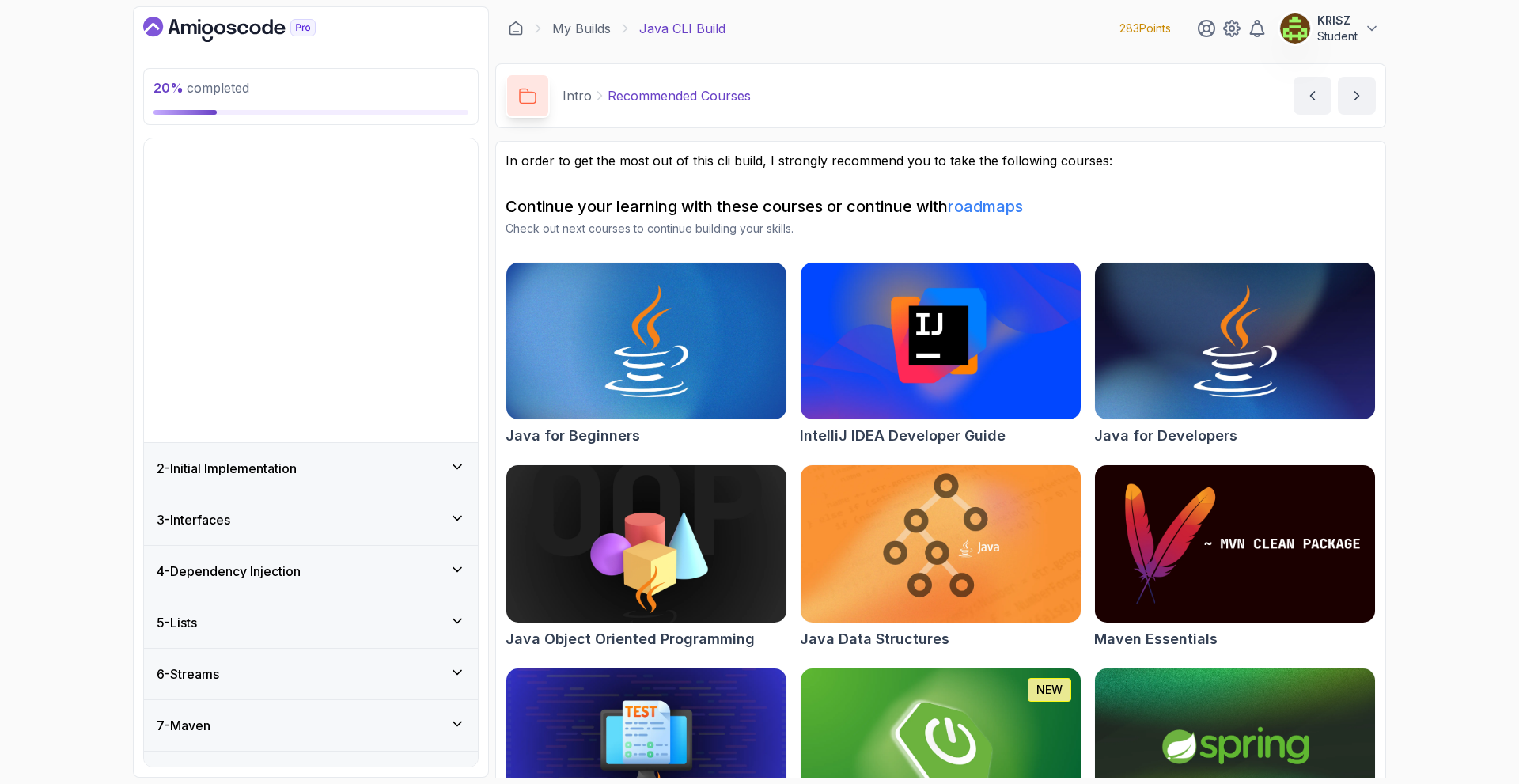
scroll to position [0, 0]
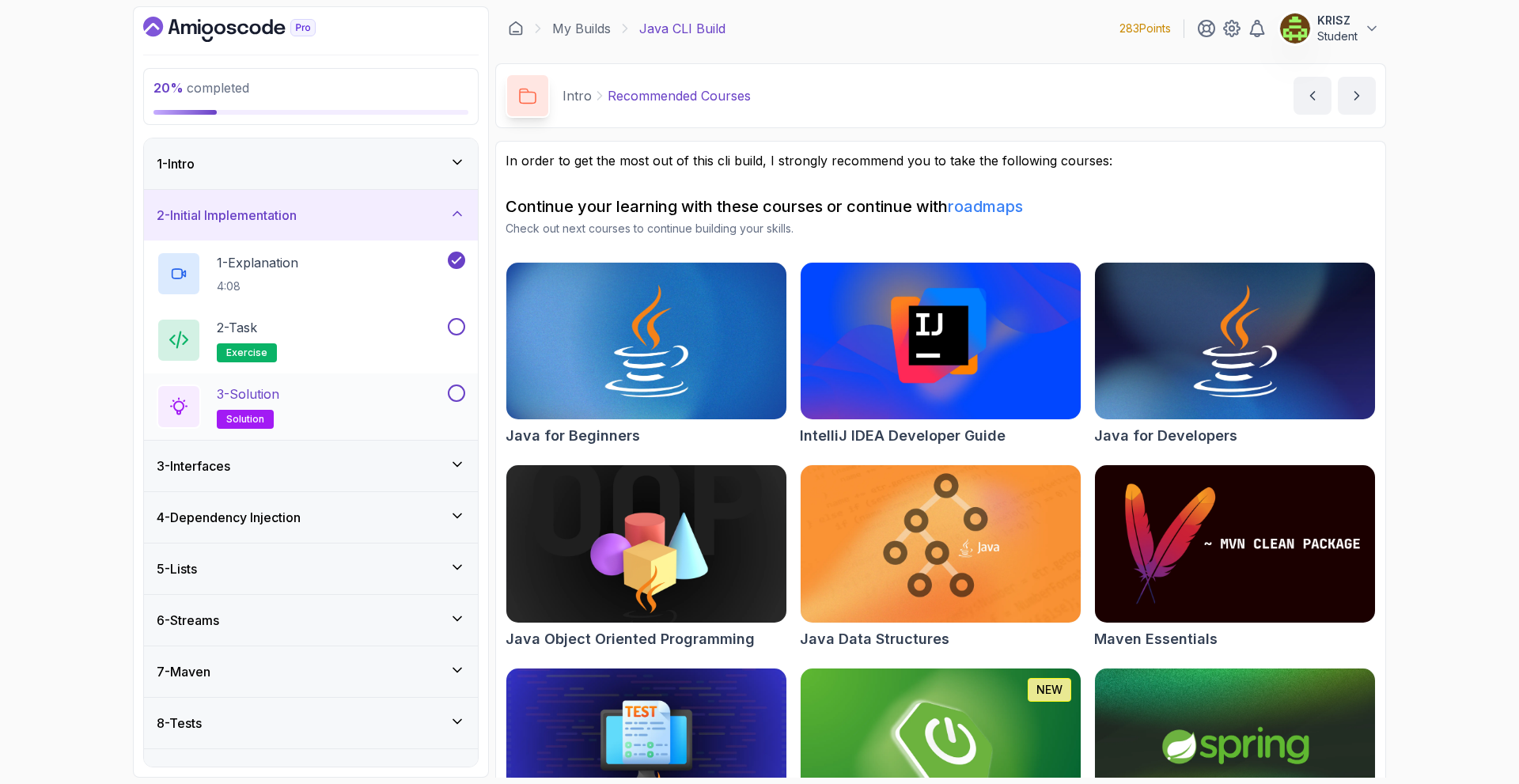
click at [401, 395] on div "3 - Solution solution" at bounding box center [301, 406] width 288 height 45
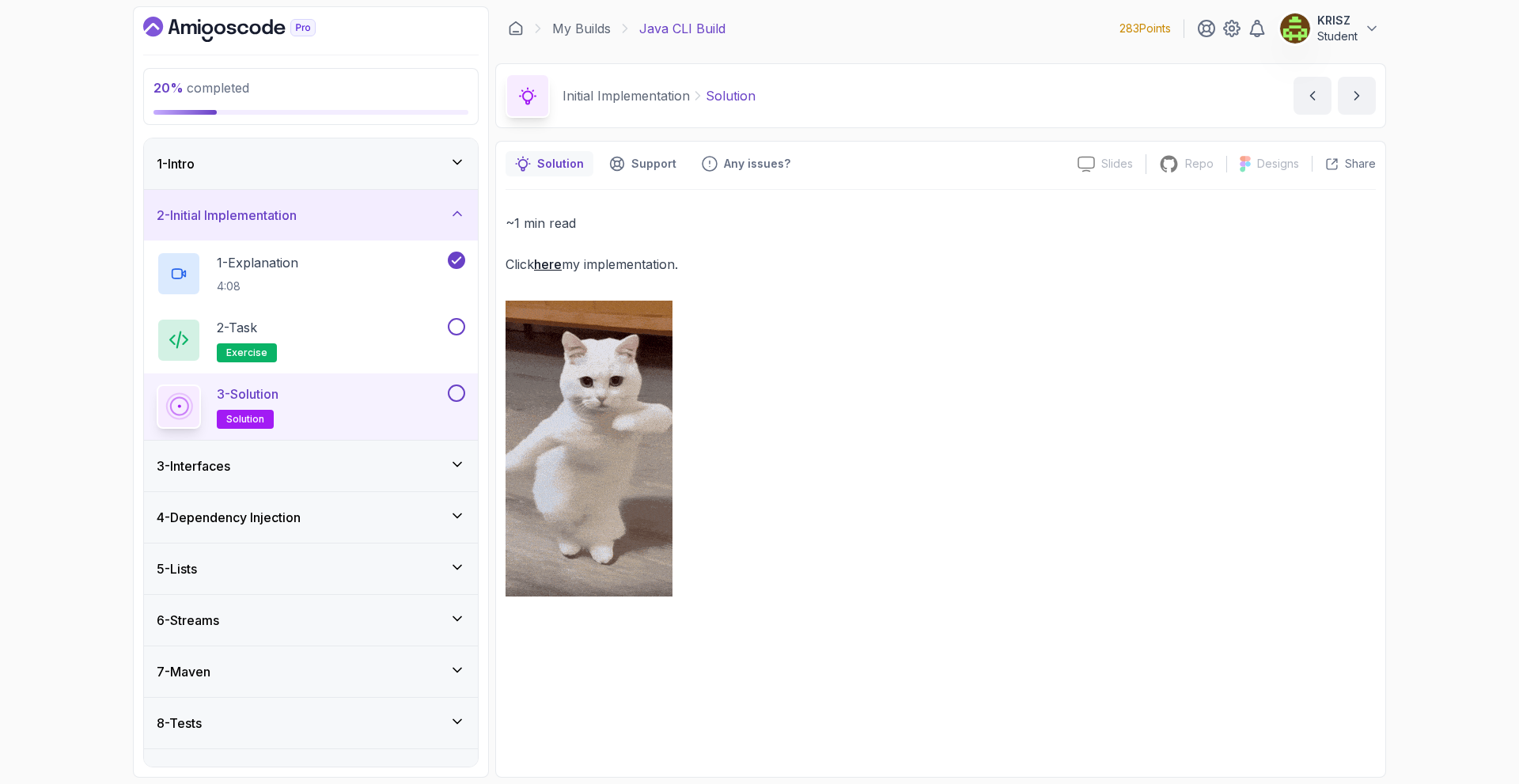
click at [558, 262] on link "here" at bounding box center [548, 264] width 28 height 16
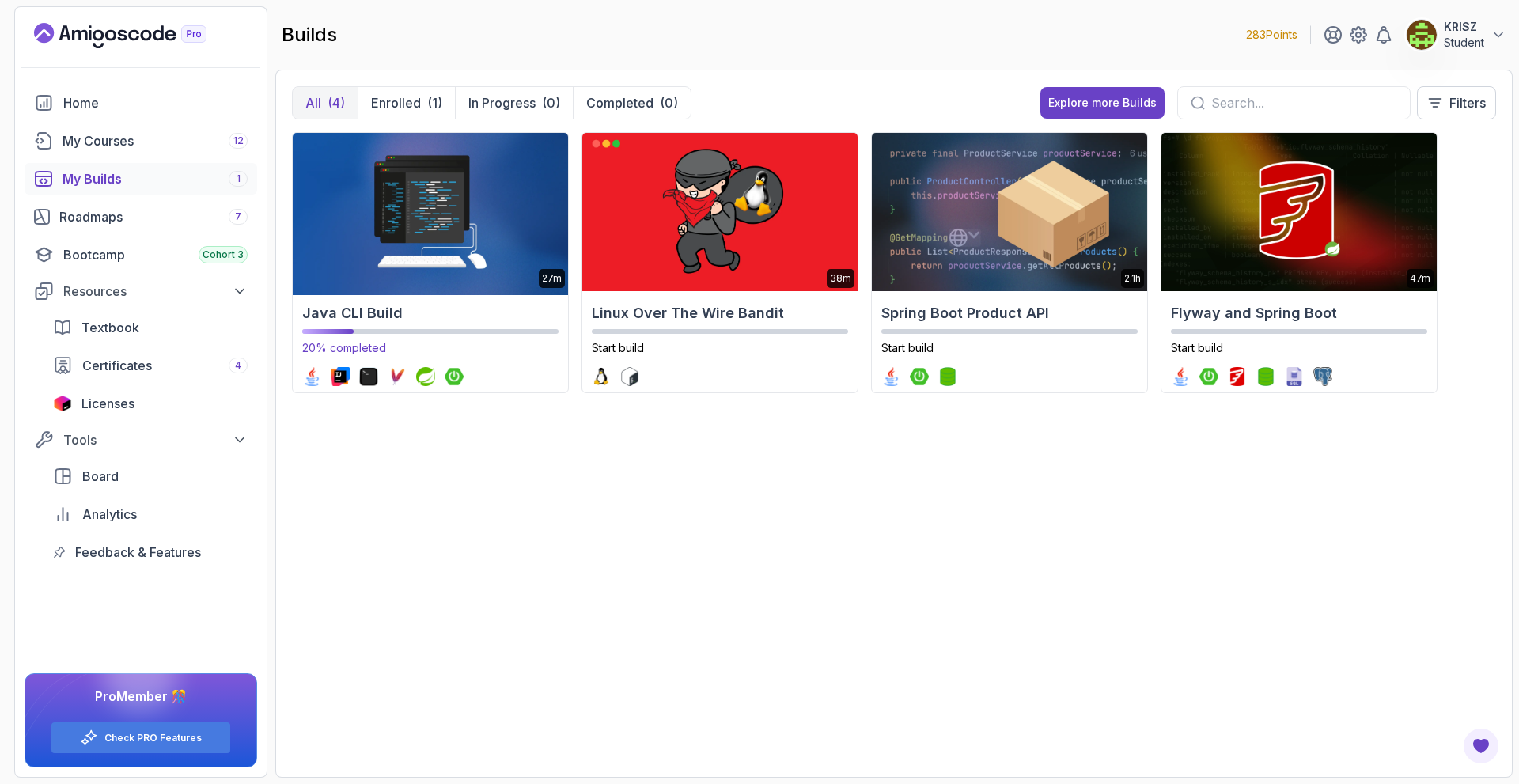
click at [379, 305] on h2 "Java CLI Build" at bounding box center [430, 313] width 256 height 22
